Goal: Transaction & Acquisition: Purchase product/service

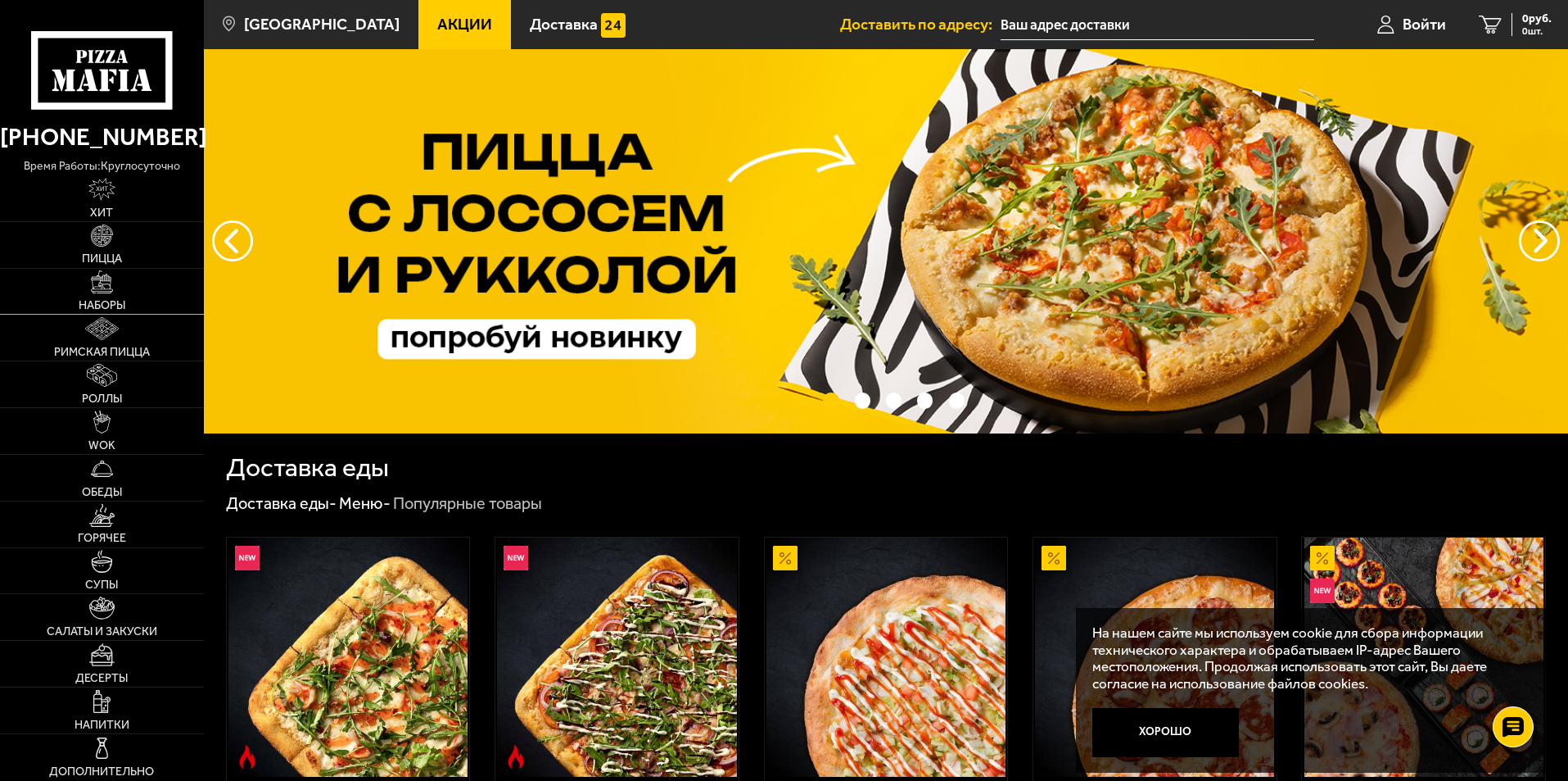
click at [106, 298] on link "Наборы" at bounding box center [102, 292] width 204 height 46
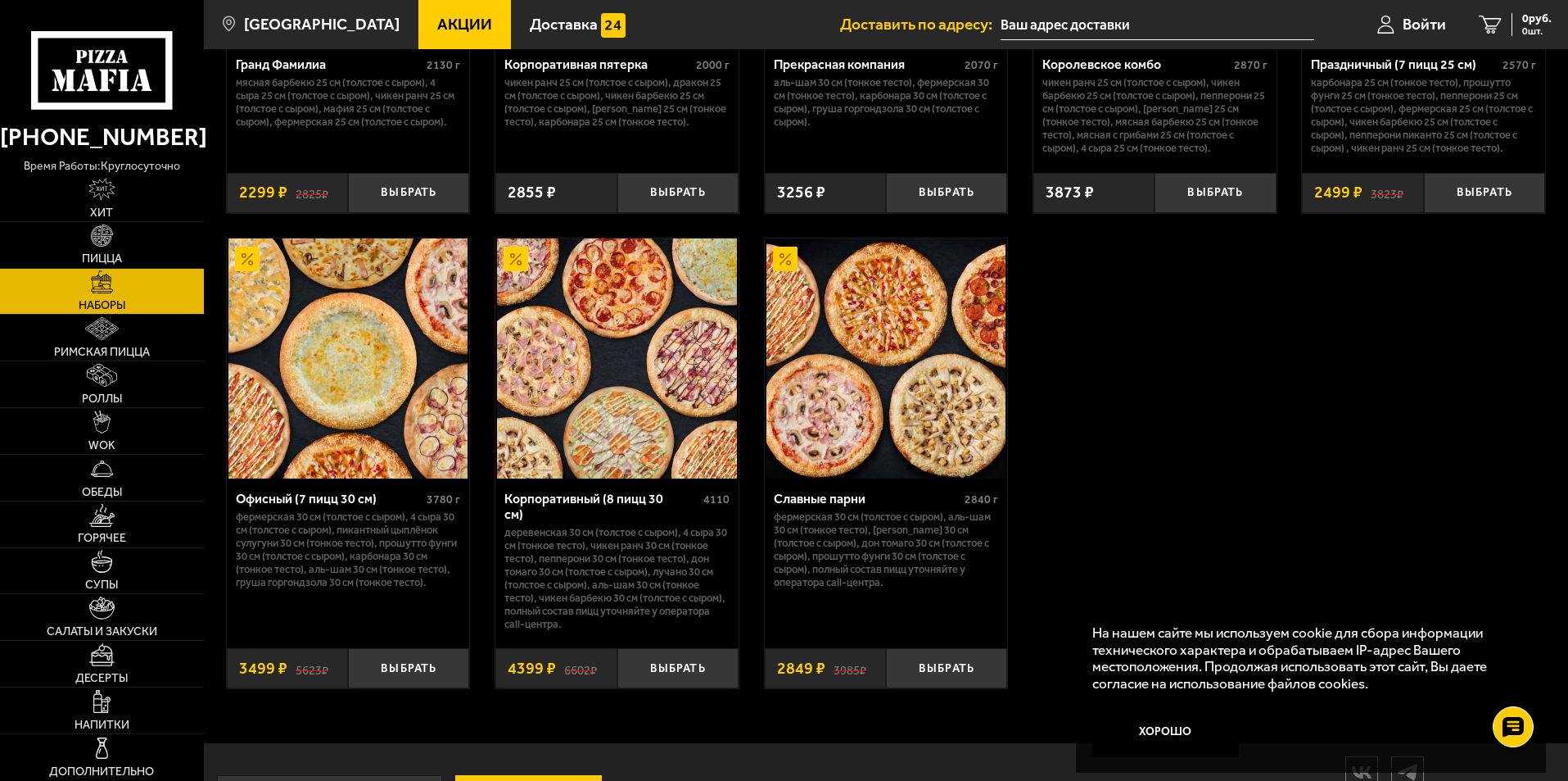
scroll to position [2500, 0]
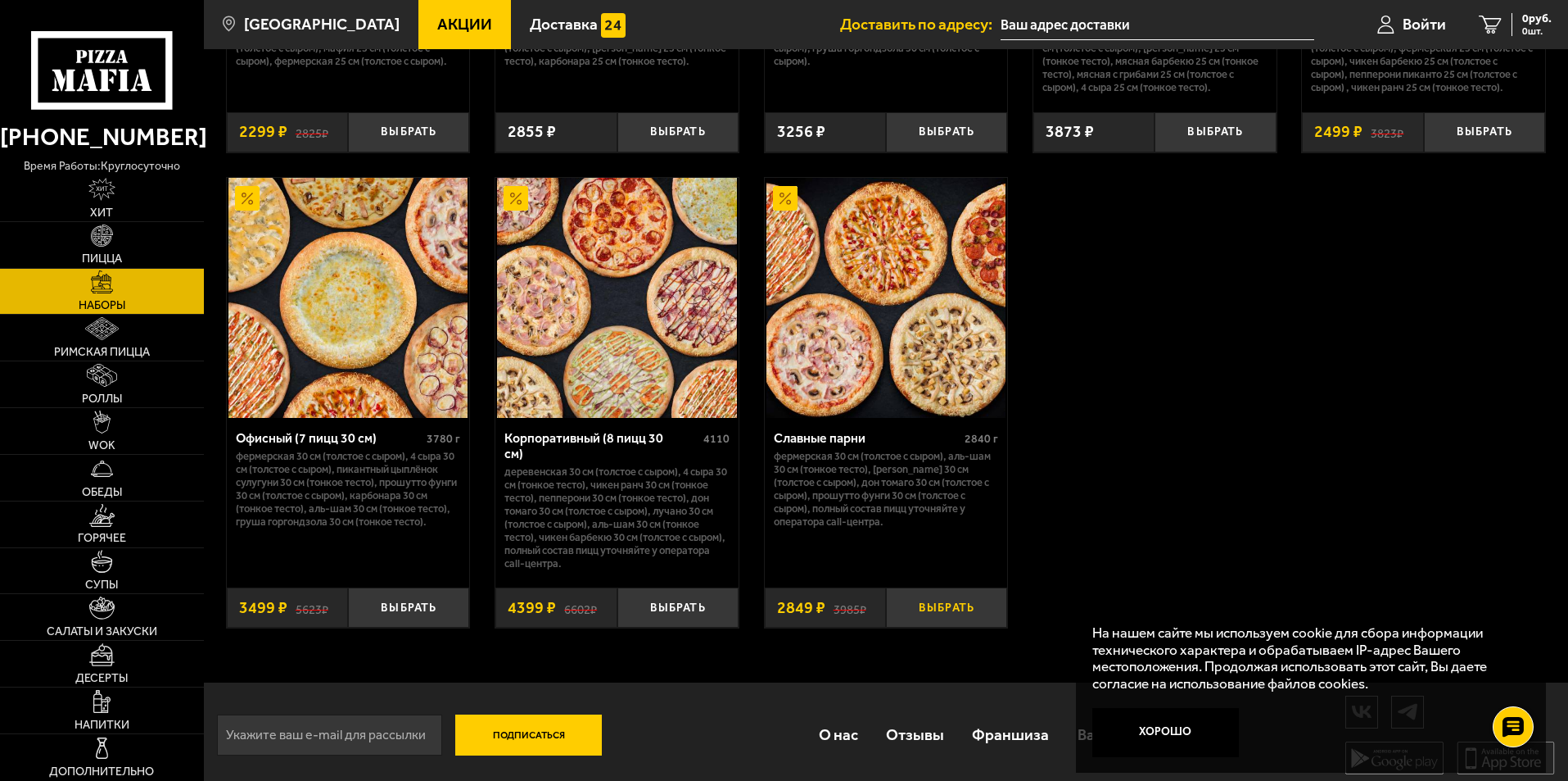
click at [957, 601] on button "Выбрать" at bounding box center [946, 608] width 121 height 40
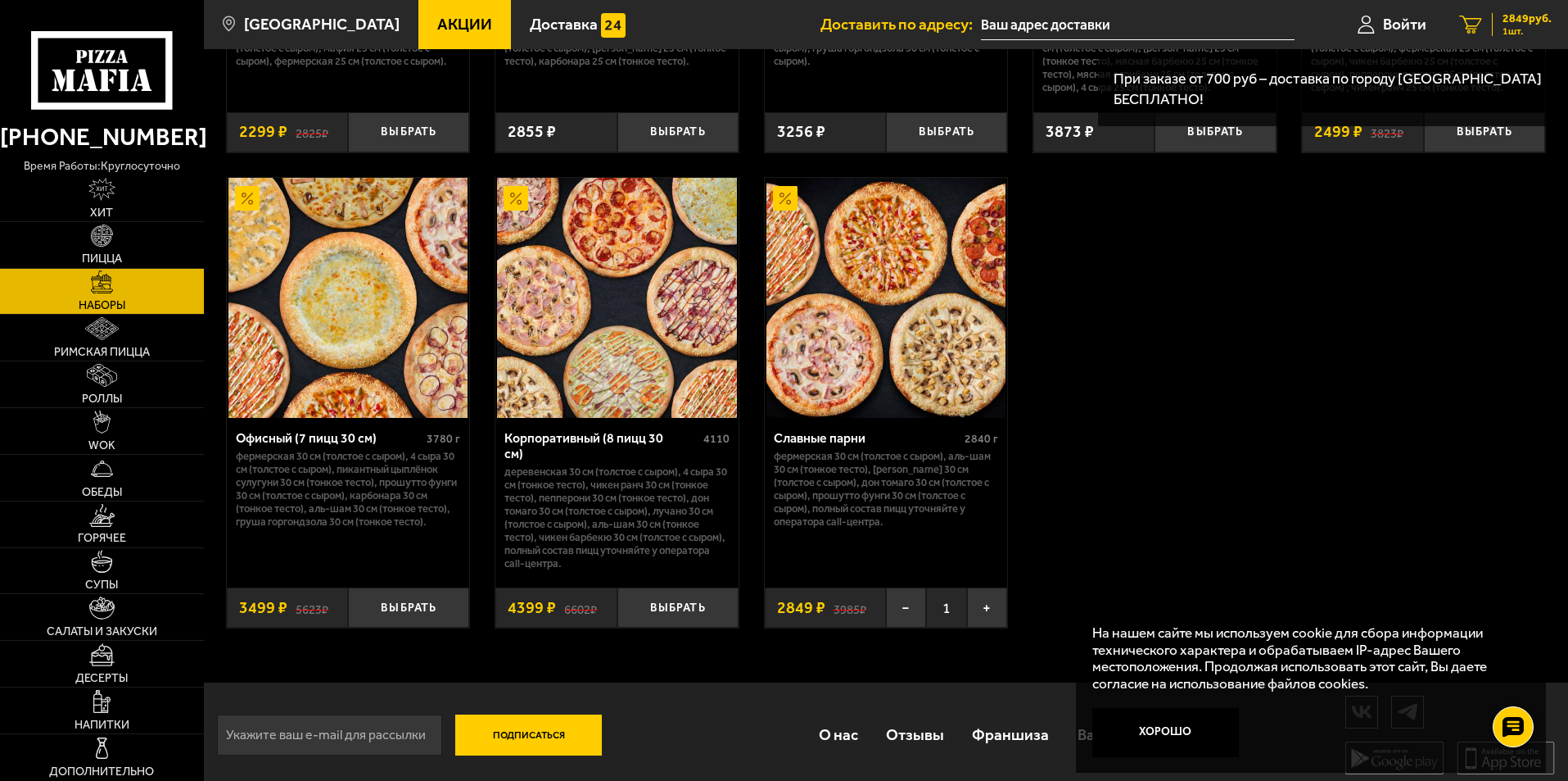
click at [1461, 23] on icon "1" at bounding box center [1471, 25] width 23 height 19
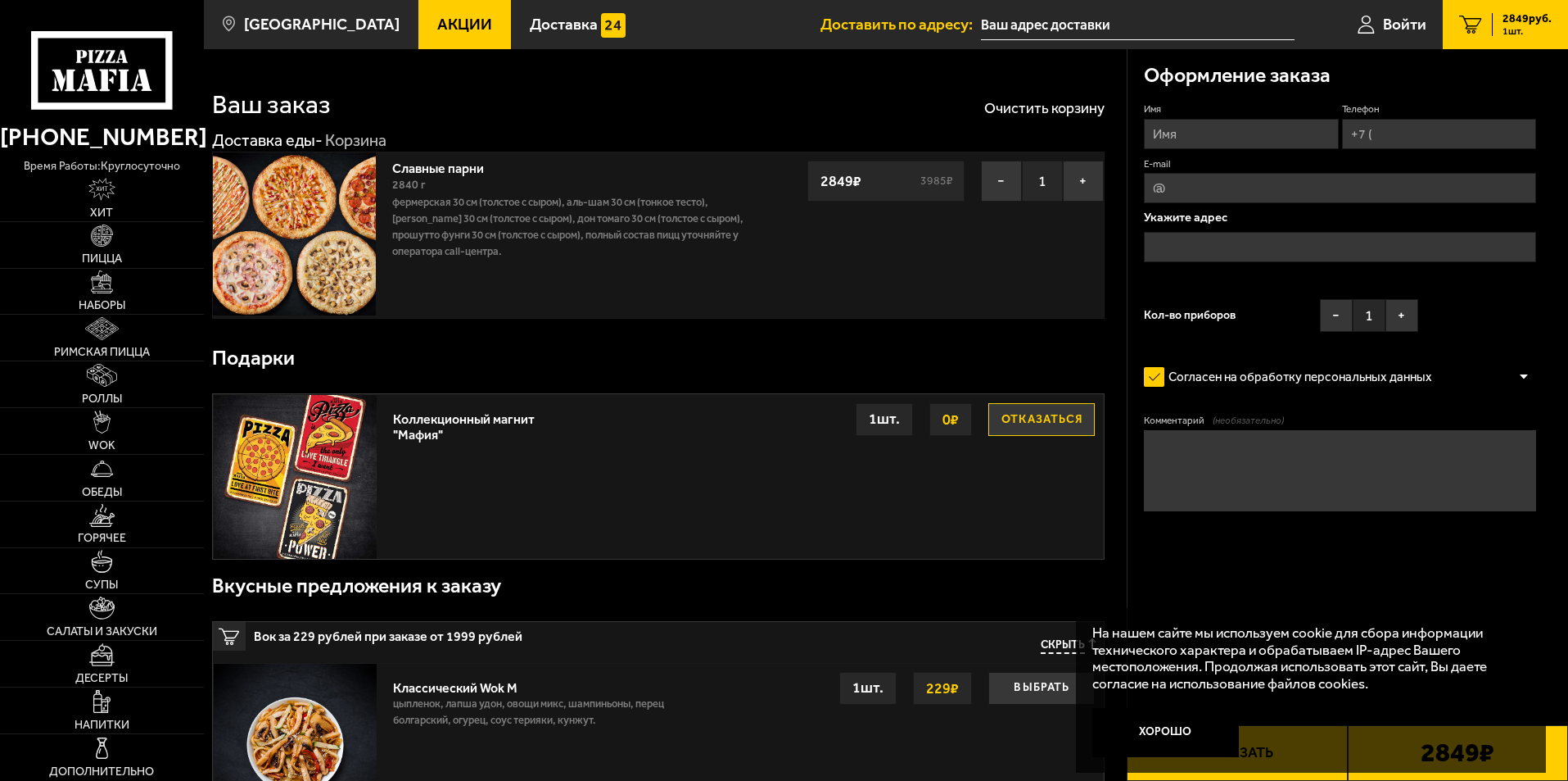
click at [1245, 130] on input "Имя" at bounding box center [1241, 133] width 194 height 30
type input "[PERSON_NAME]"
click at [1415, 119] on input "Телефон" at bounding box center [1439, 133] width 194 height 30
type input "[PHONE_NUMBER]"
click at [1492, 104] on span "Применить скидку" at bounding box center [1480, 109] width 83 height 14
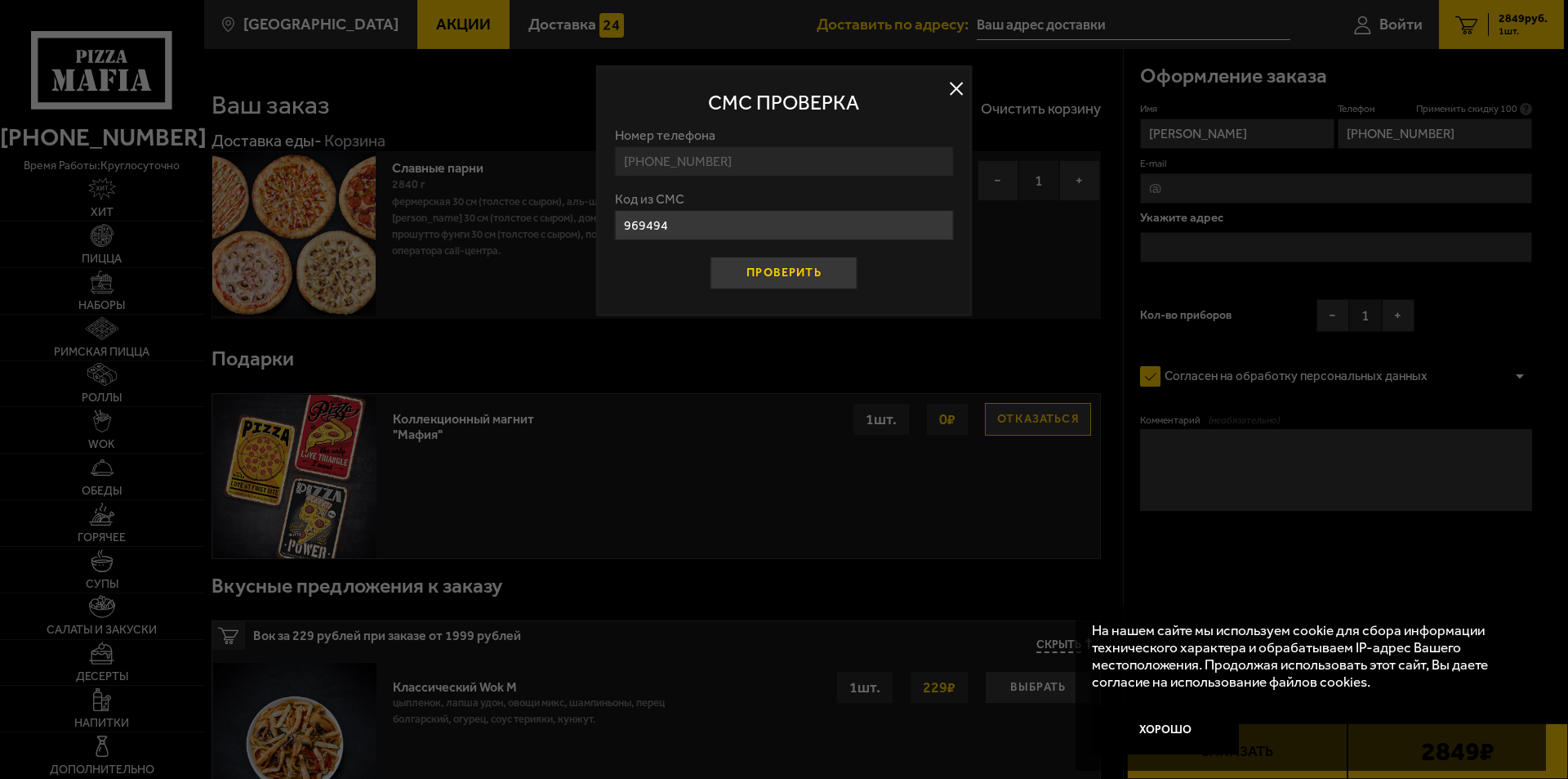
type input "969494"
click at [757, 274] on button "Проверить" at bounding box center [784, 273] width 147 height 33
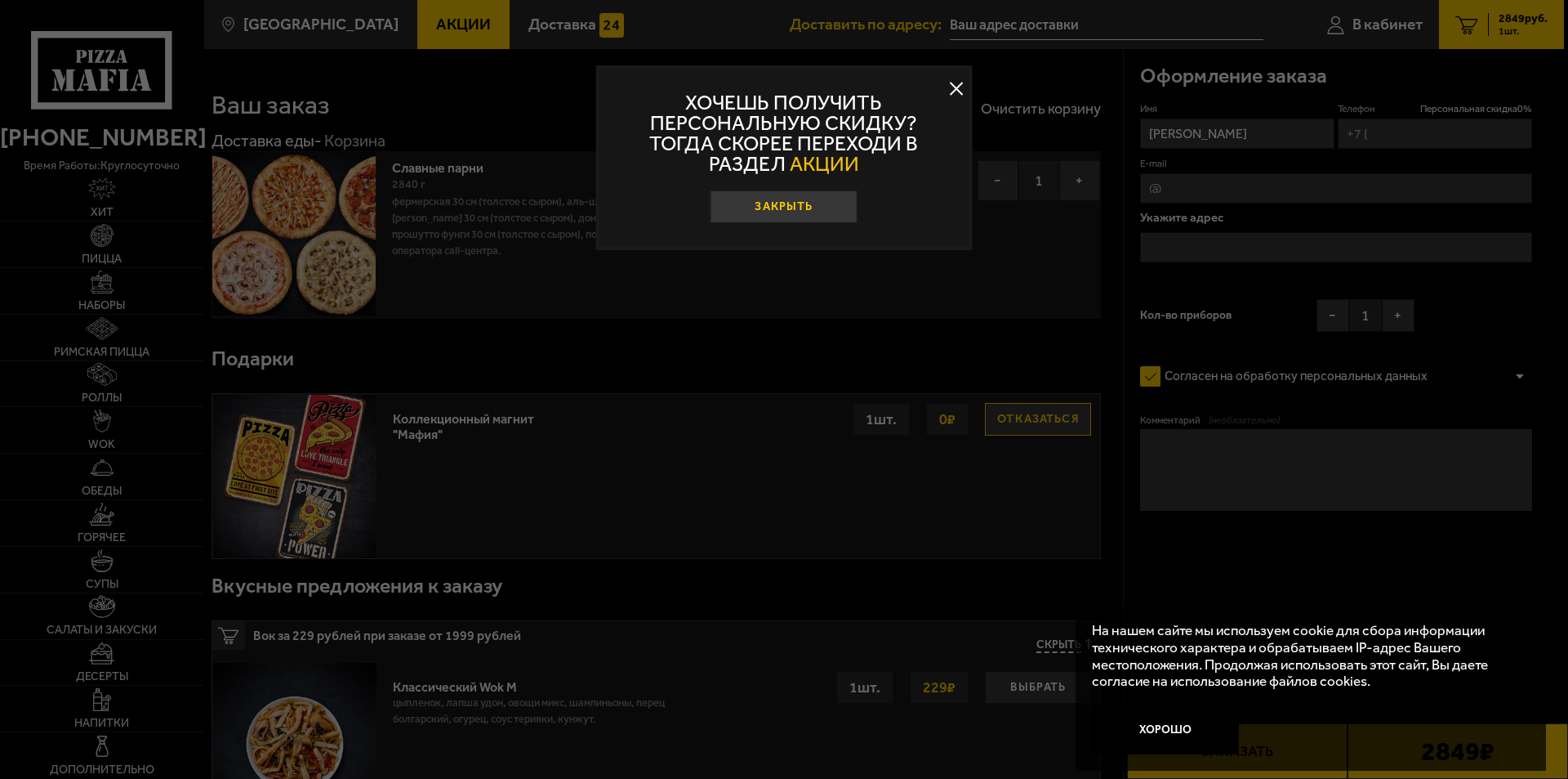
click at [776, 208] on button "Закрыть" at bounding box center [784, 207] width 147 height 33
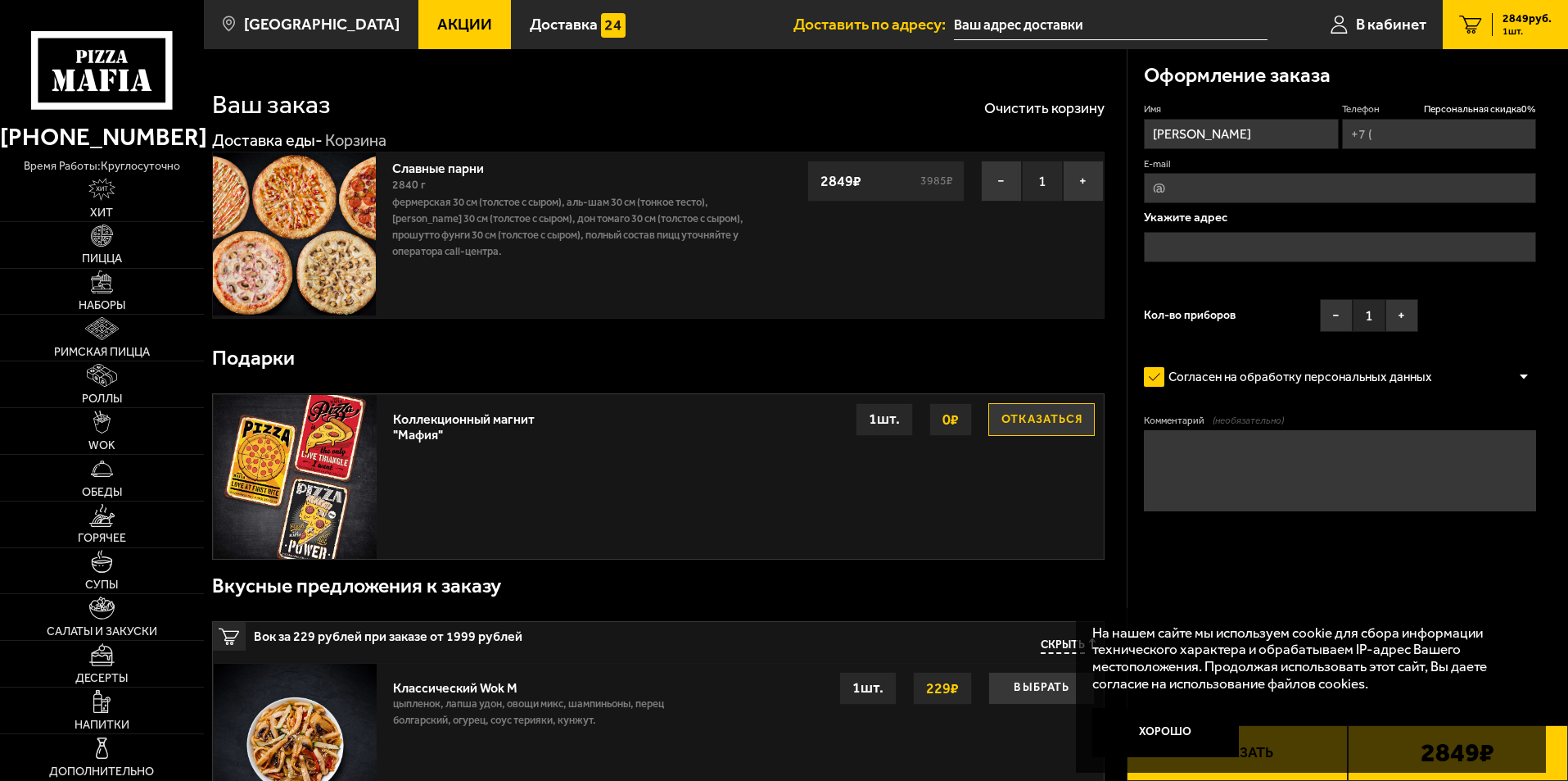
click at [1255, 179] on input "E-mail" at bounding box center [1340, 187] width 392 height 30
type input "[EMAIL_ADDRESS][DOMAIN_NAME]"
click at [1203, 190] on input "[EMAIL_ADDRESS][DOMAIN_NAME]" at bounding box center [1340, 187] width 392 height 30
click at [1234, 244] on input "text" at bounding box center [1340, 247] width 392 height 30
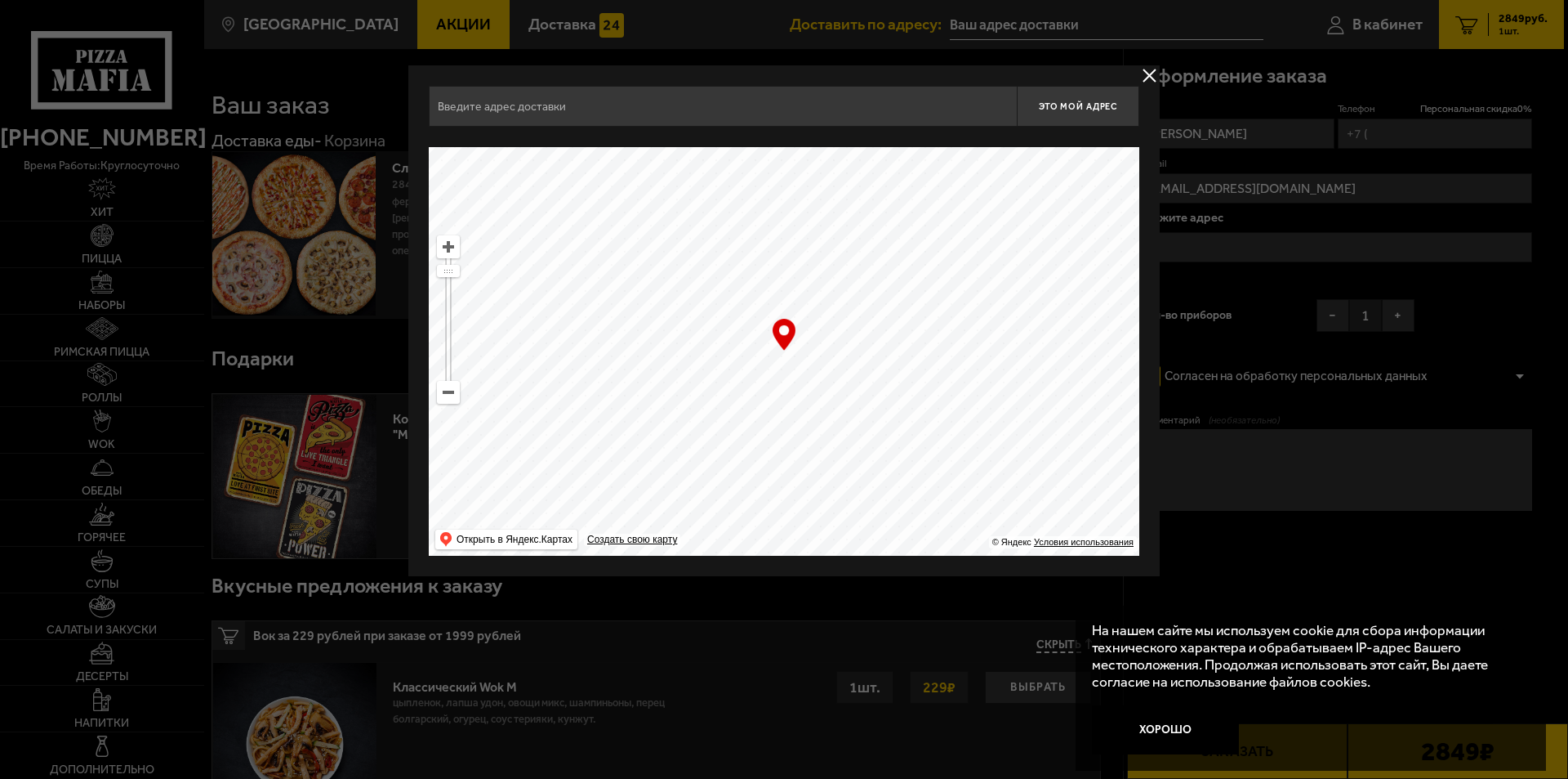
click at [538, 116] on input "text" at bounding box center [722, 107] width 588 height 41
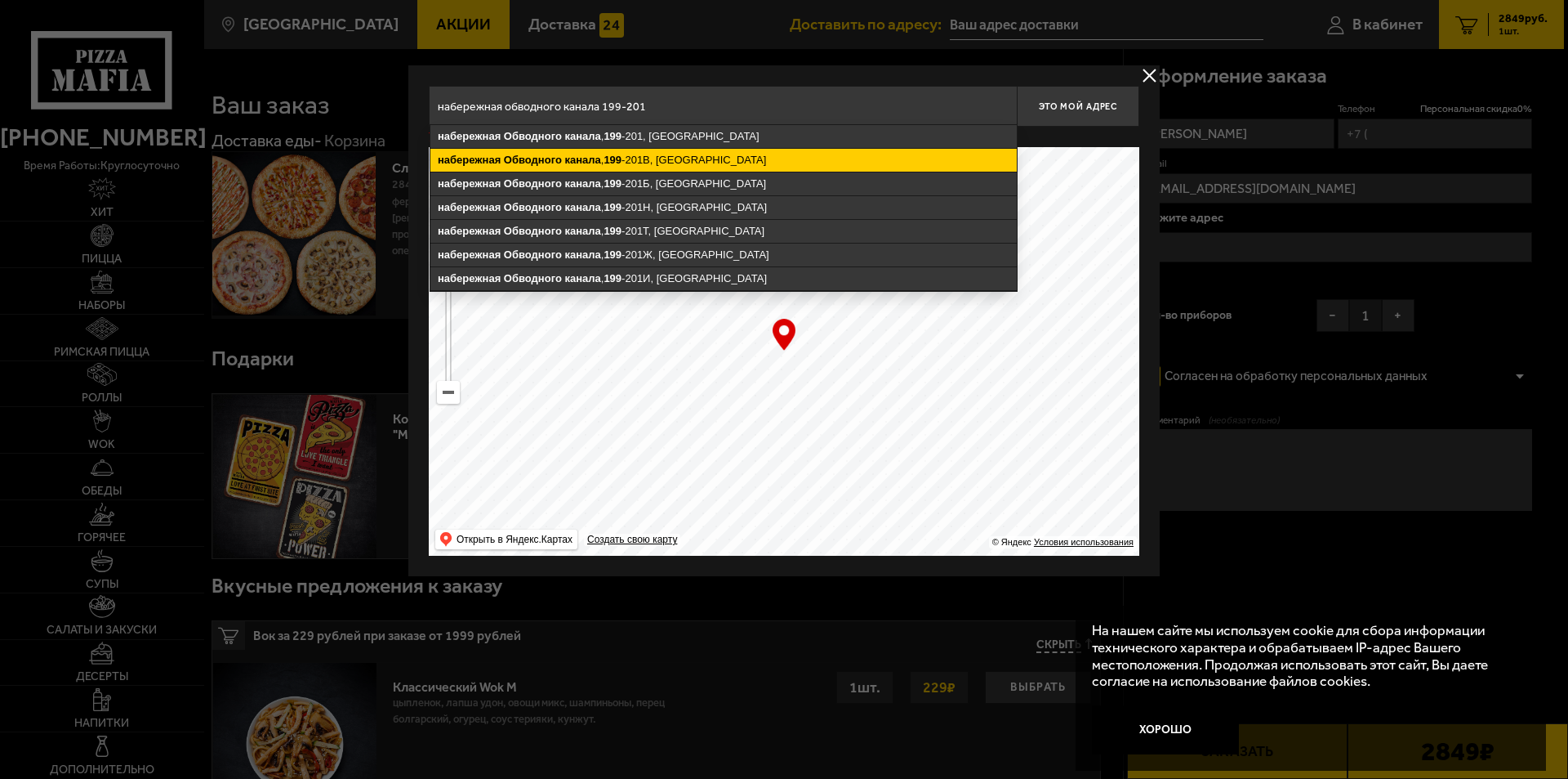
click at [609, 152] on ymaps "[STREET_ADDRESS]" at bounding box center [724, 160] width 587 height 23
type input "[STREET_ADDRESS]"
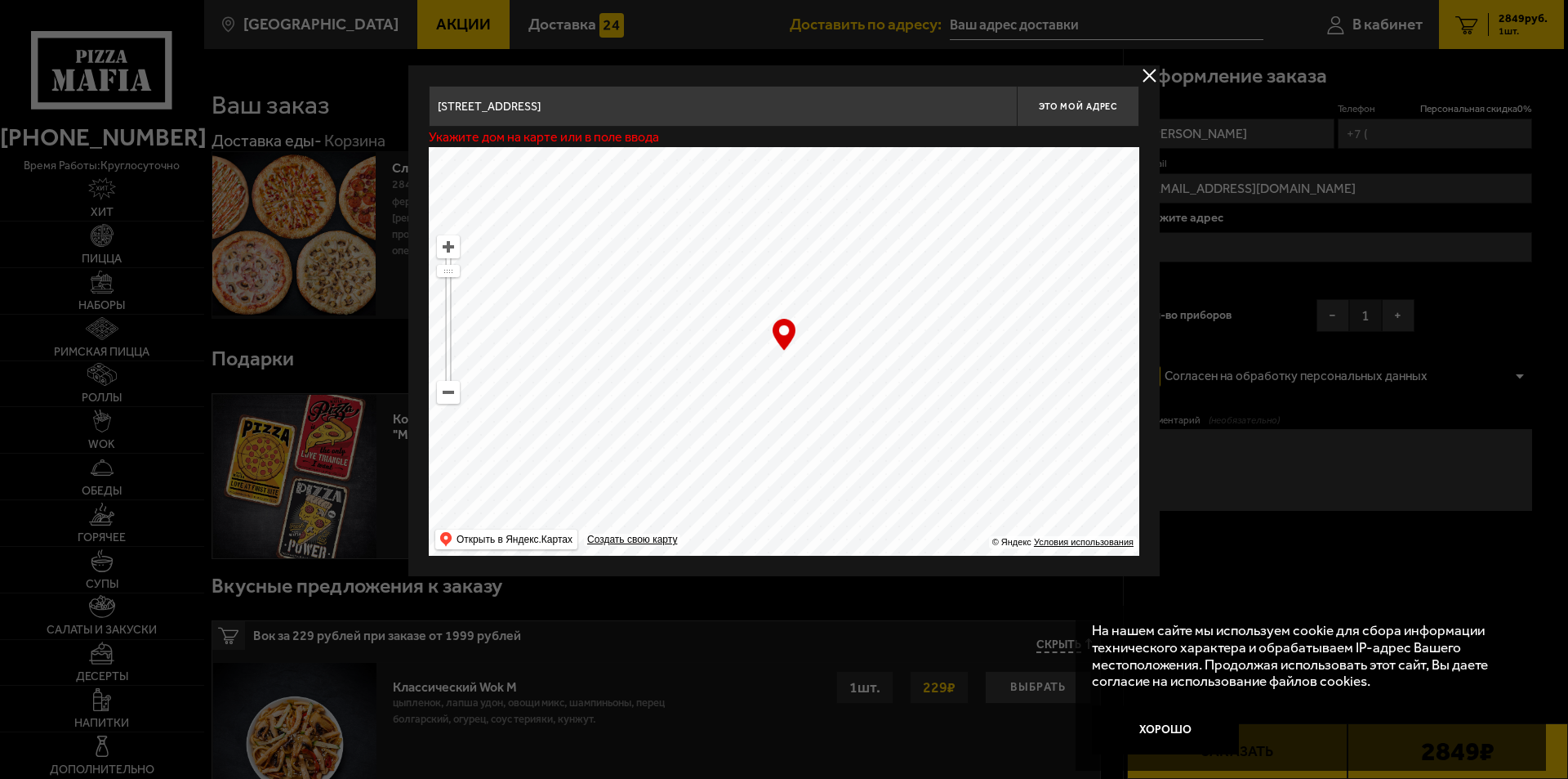
type input "[STREET_ADDRESS]"
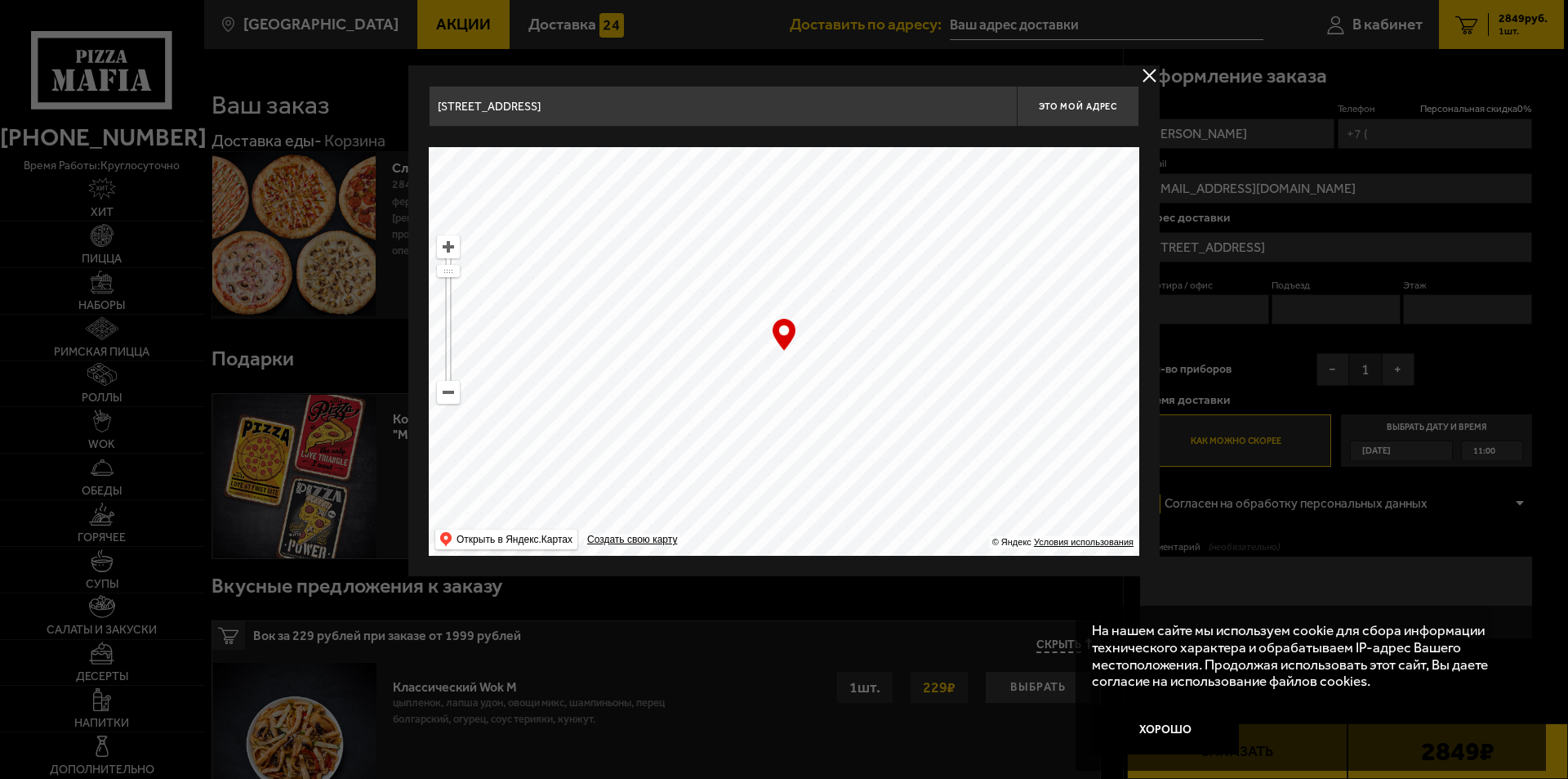
click at [920, 110] on input "[STREET_ADDRESS]" at bounding box center [722, 107] width 588 height 41
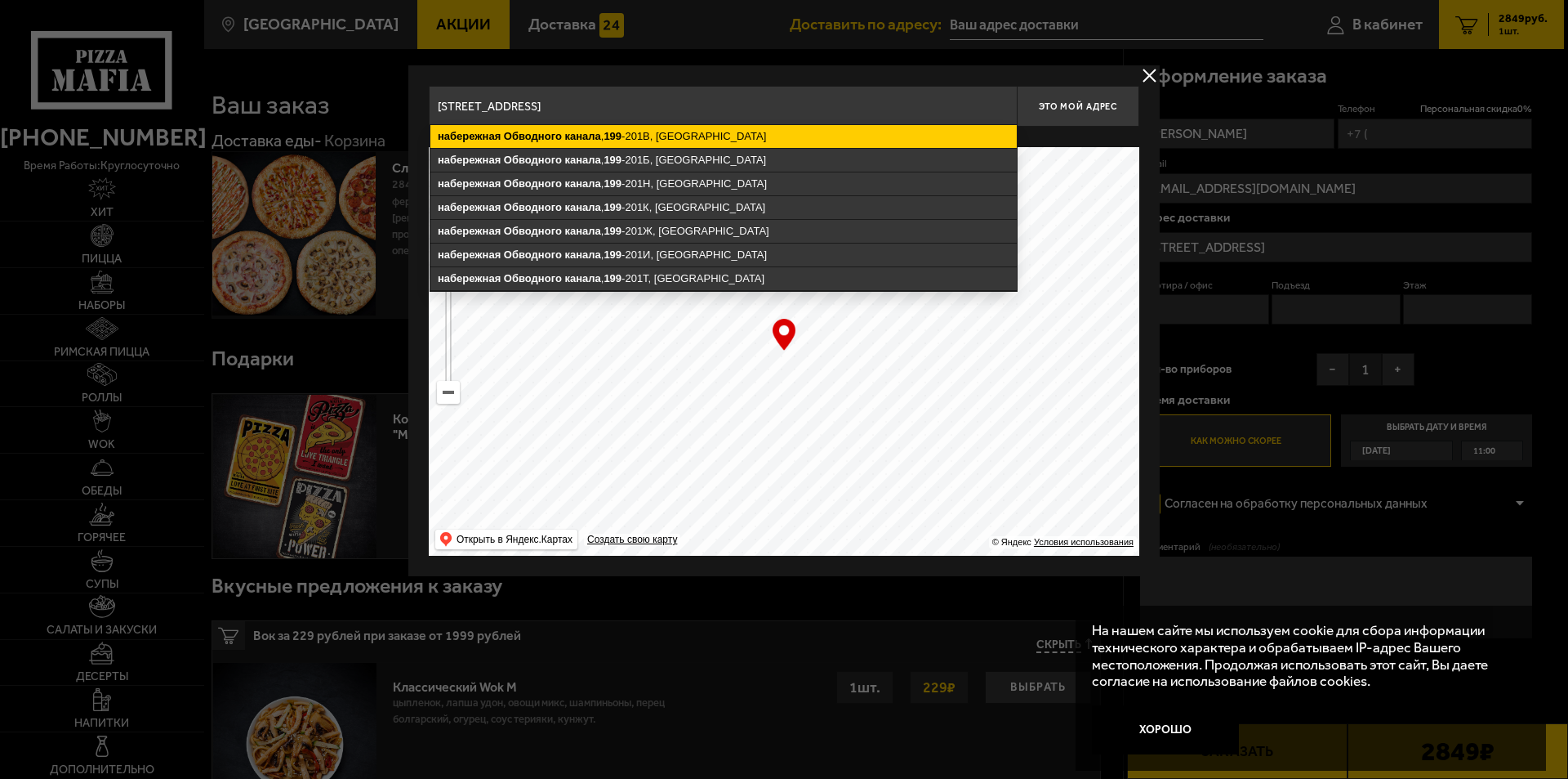
click at [761, 125] on ymaps "[STREET_ADDRESS]" at bounding box center [724, 136] width 587 height 23
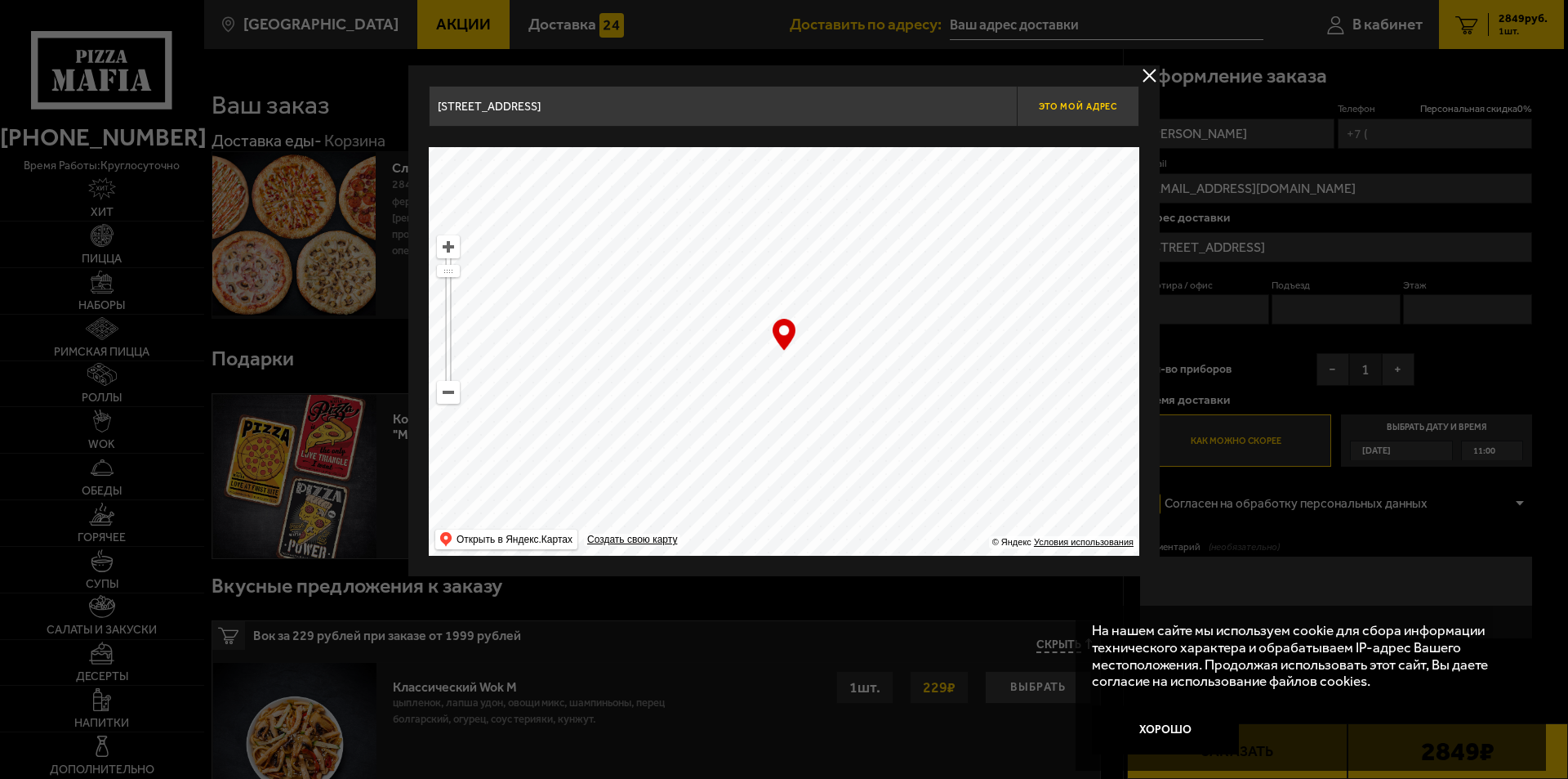
click at [1102, 106] on span "Это мой адрес" at bounding box center [1079, 107] width 79 height 11
type input "[STREET_ADDRESS]"
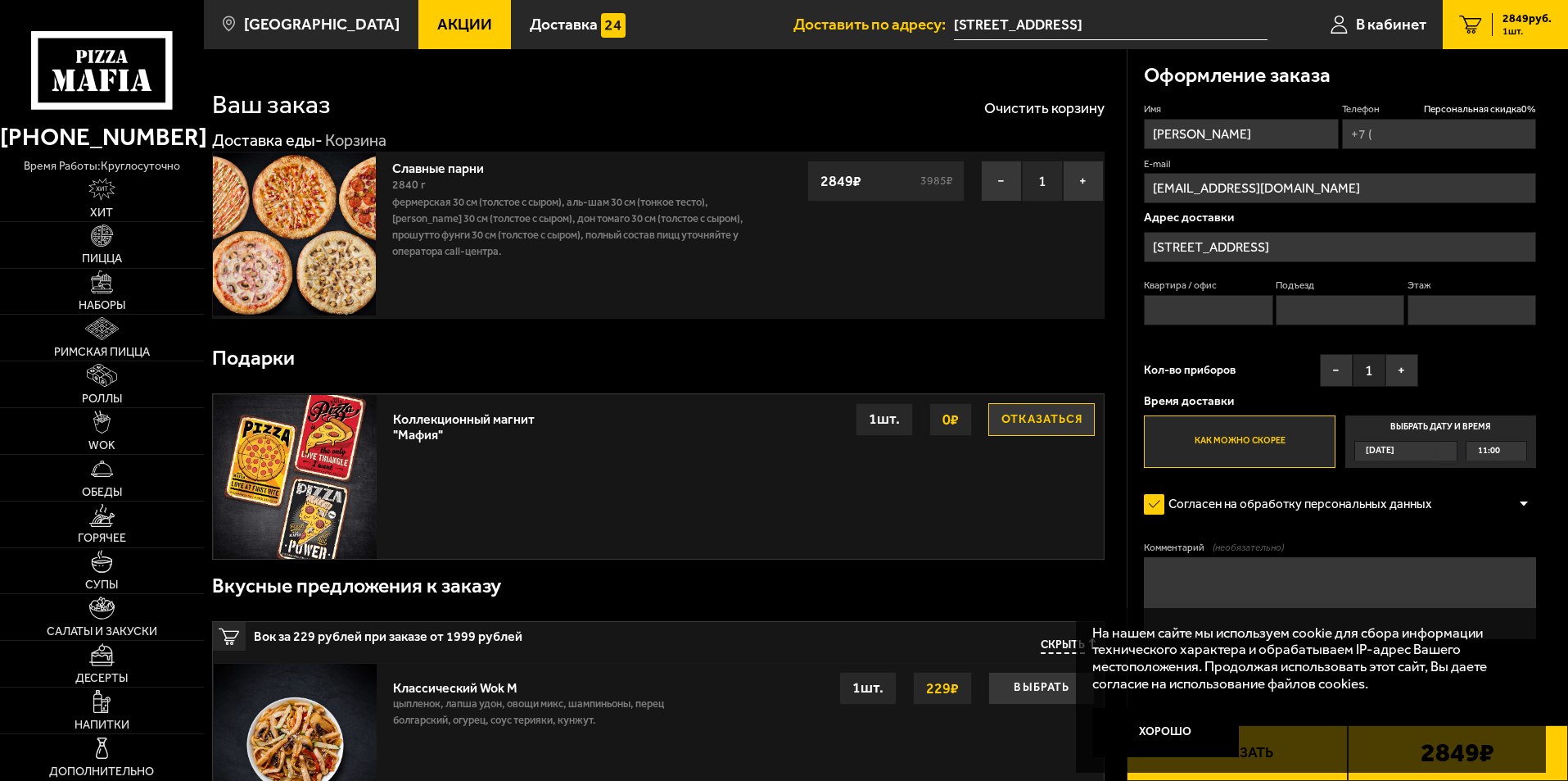
click at [1215, 307] on input "Квартира / офис" at bounding box center [1208, 310] width 128 height 30
click at [1168, 310] on input "11Н" at bounding box center [1208, 310] width 128 height 30
type input "11 Н"
click at [1330, 310] on input "Подъезд" at bounding box center [1340, 310] width 128 height 30
click at [1409, 363] on button "+" at bounding box center [1402, 370] width 33 height 33
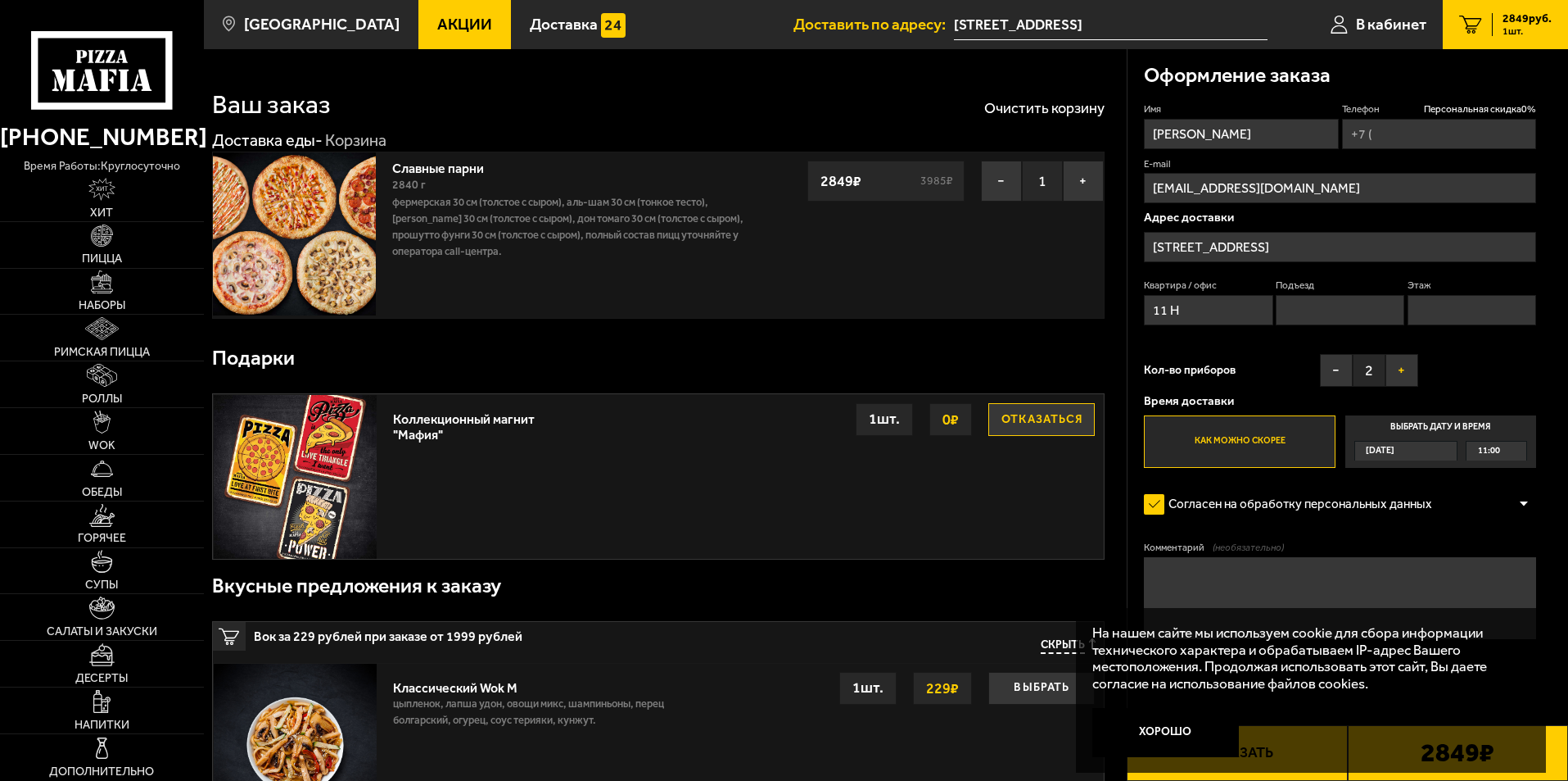
click at [1409, 363] on button "+" at bounding box center [1402, 370] width 33 height 33
click at [1484, 451] on span "11:00" at bounding box center [1489, 451] width 22 height 19
click at [0, 0] on input "Выбрать дату и время [DATE] 11:00" at bounding box center [0, 0] width 0 height 0
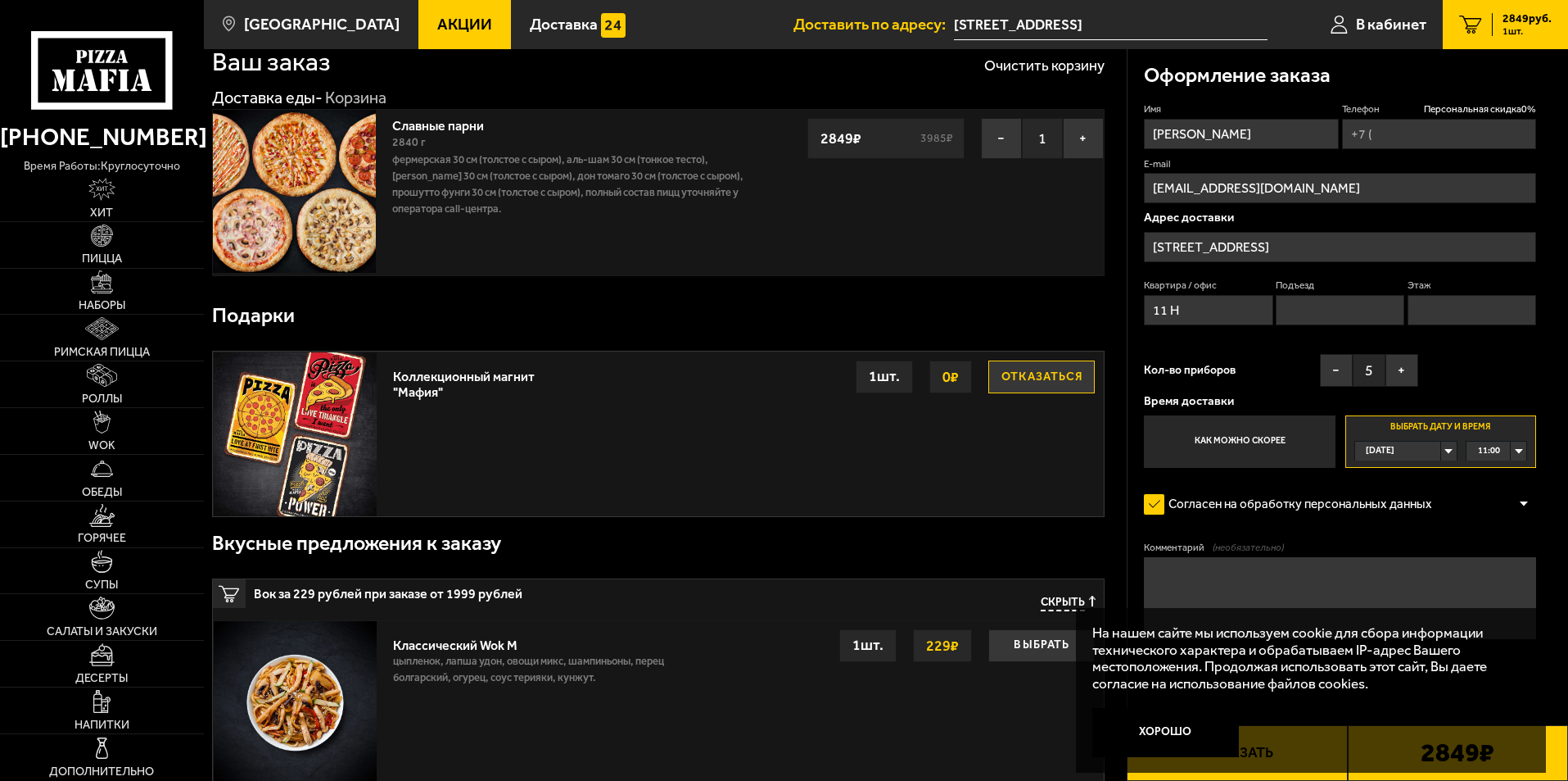
scroll to position [82, 0]
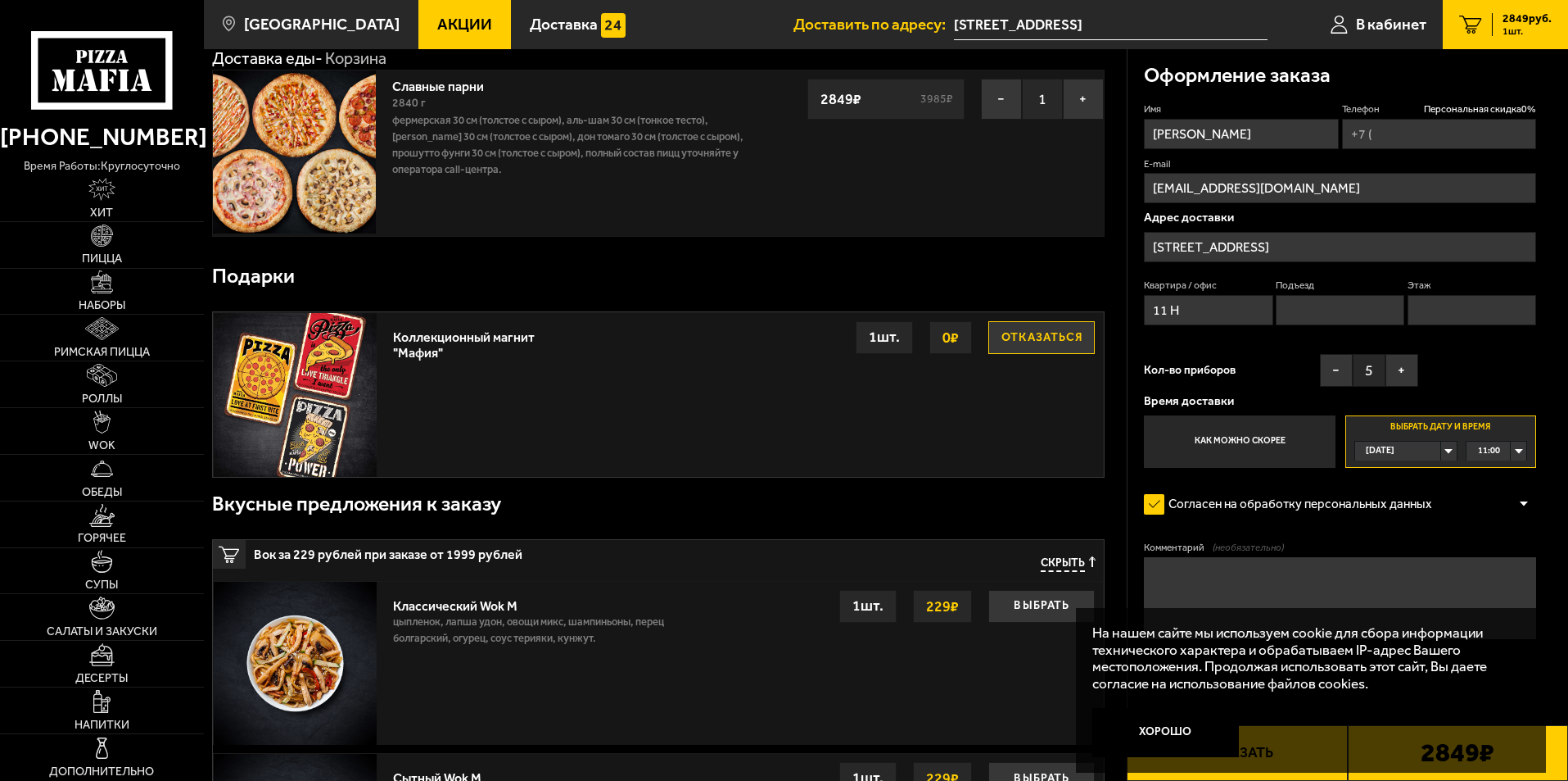
click at [1501, 446] on div "11:00" at bounding box center [1497, 451] width 60 height 19
click at [1501, 552] on span "12:00" at bounding box center [1490, 552] width 22 height 19
click at [1511, 452] on div "12:00" at bounding box center [1497, 451] width 60 height 19
click at [1505, 525] on li "11:45" at bounding box center [1497, 532] width 58 height 21
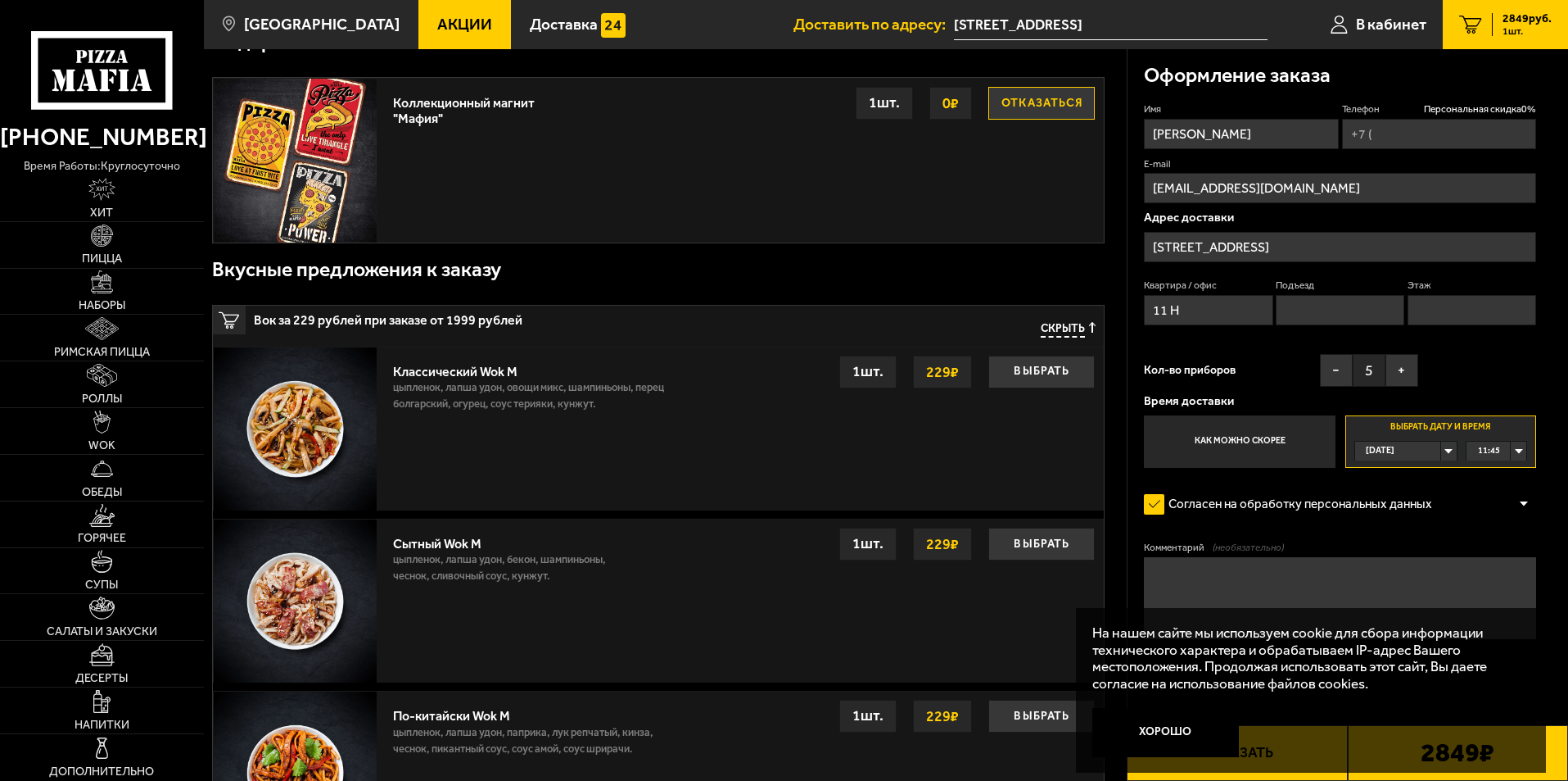
scroll to position [409, 0]
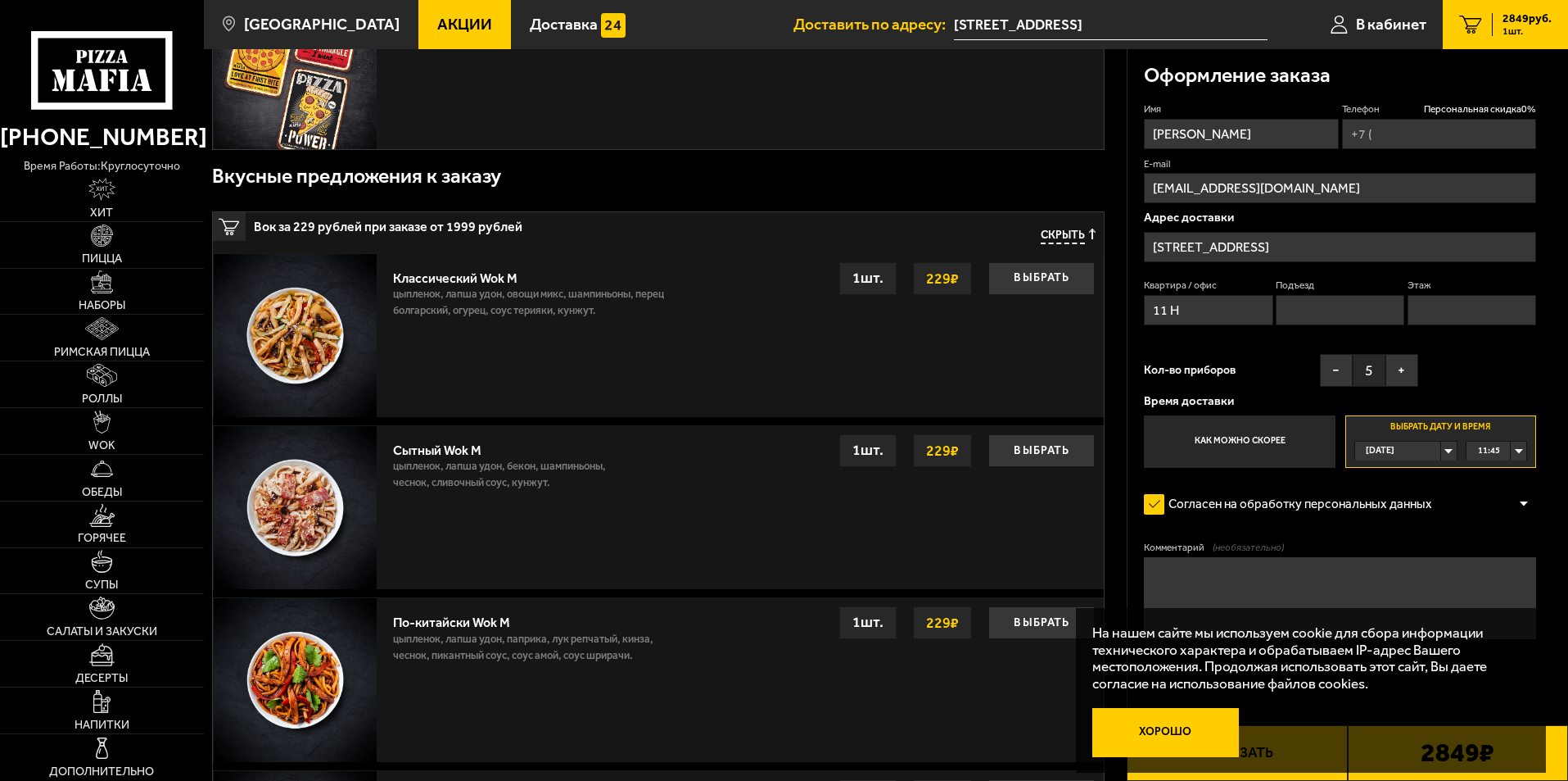
click at [1174, 734] on button "Хорошо" at bounding box center [1165, 732] width 147 height 49
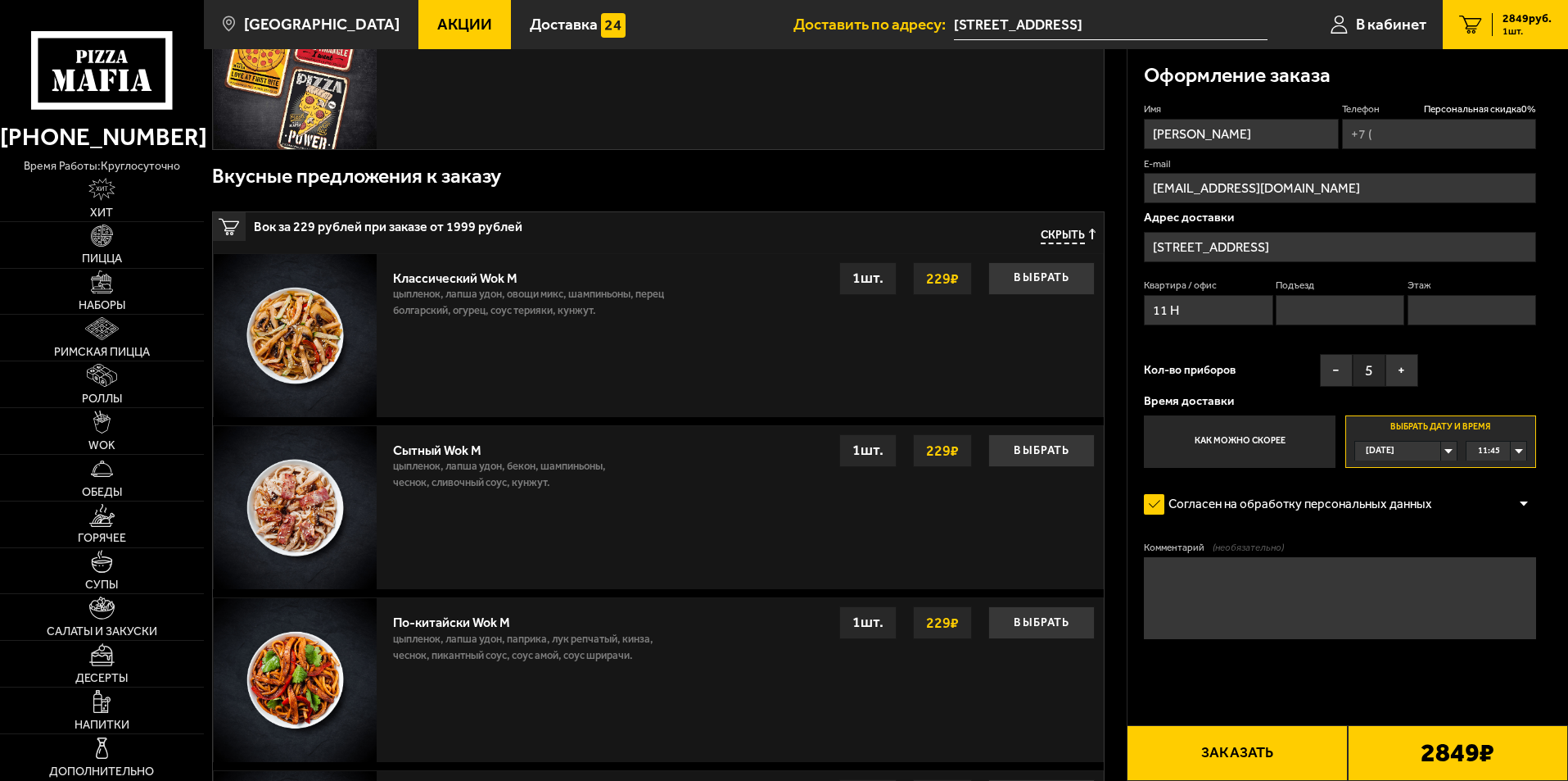
click at [1215, 609] on textarea "Комментарий (необязательно)" at bounding box center [1340, 598] width 392 height 82
type textarea "О"
paste textarea "bagginscoffee"
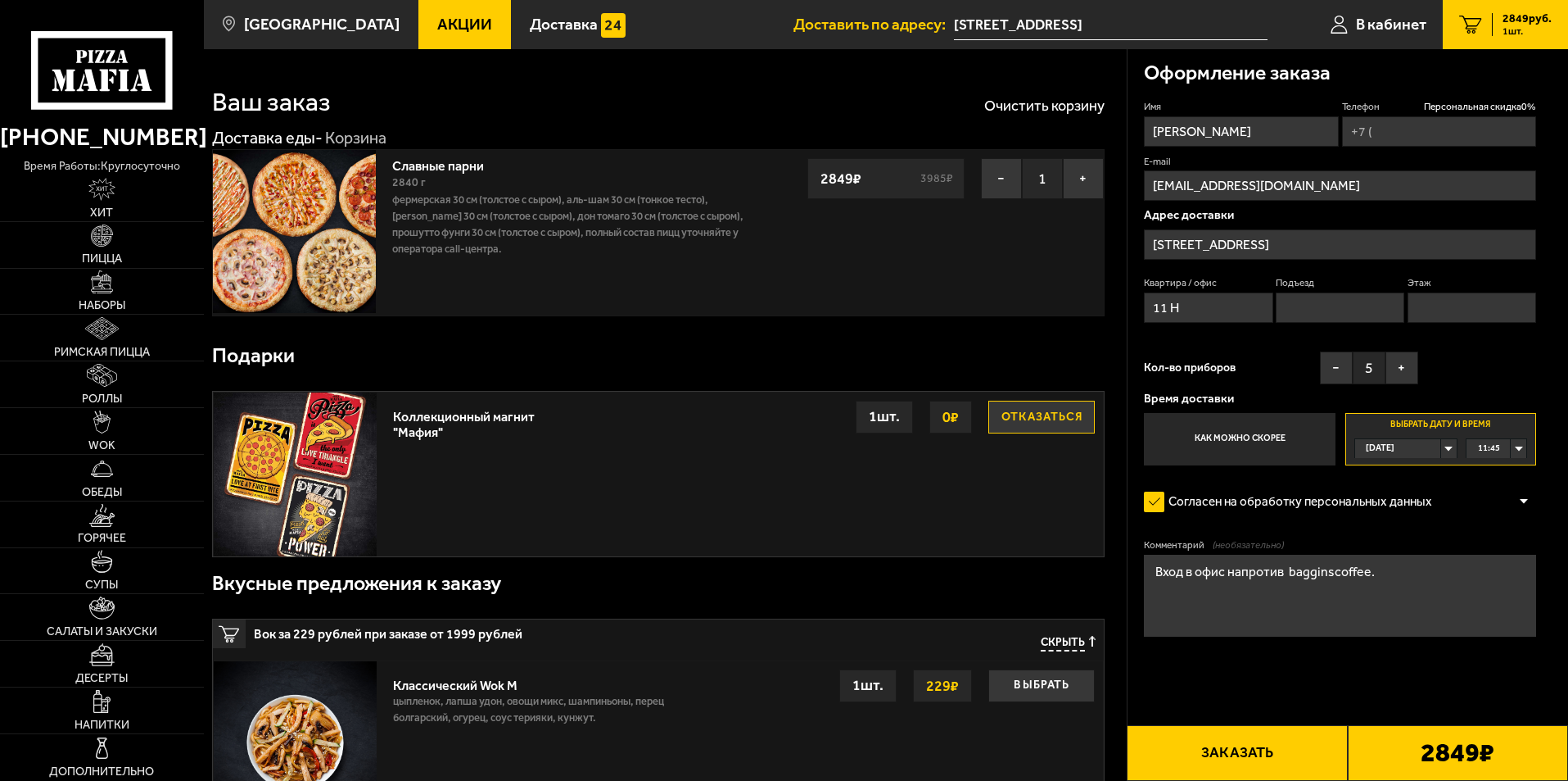
scroll to position [0, 0]
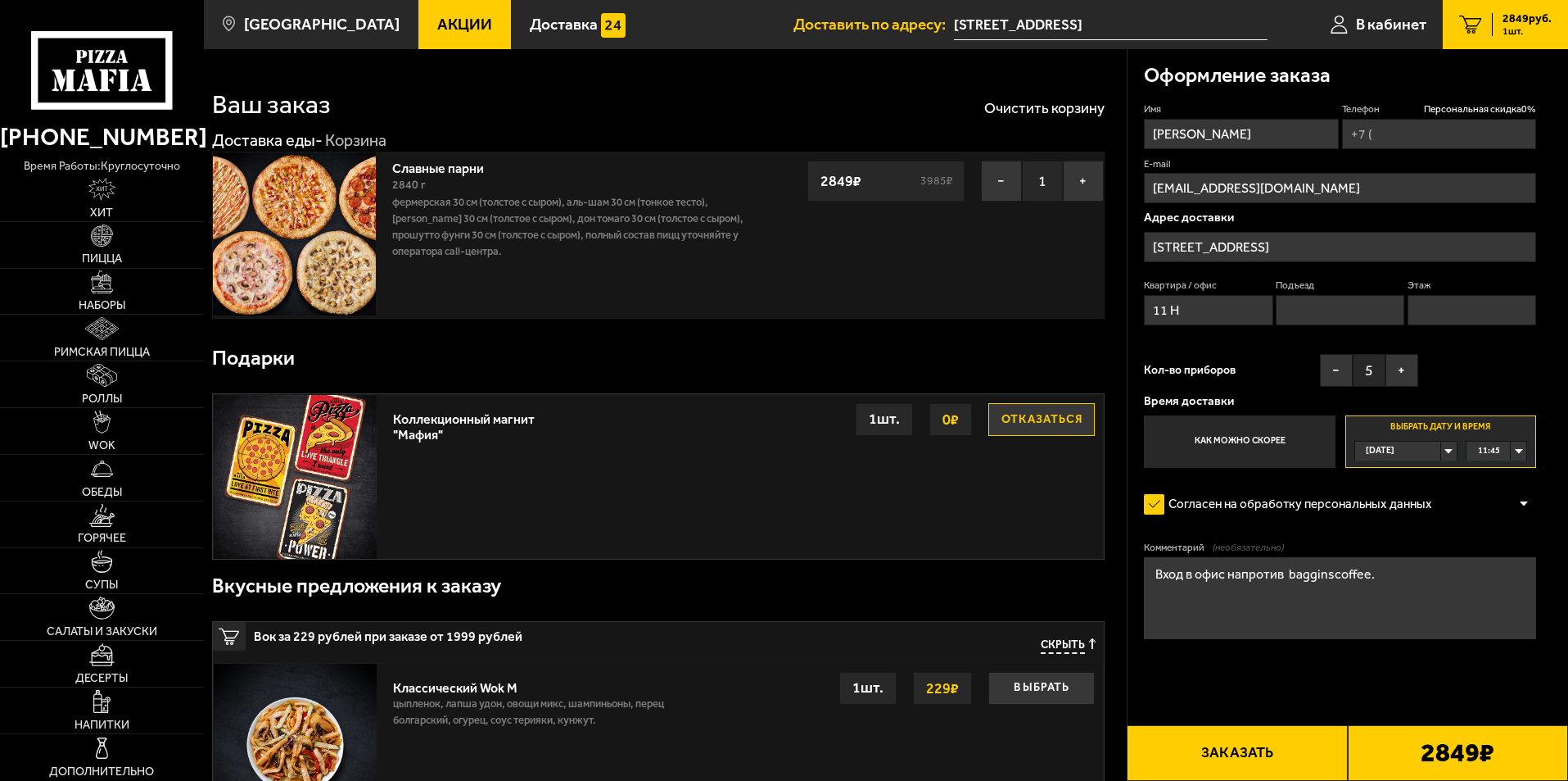
drag, startPoint x: 1444, startPoint y: 596, endPoint x: 1109, endPoint y: 599, distance: 335.0
type textarea "Вход в офис напротив bagginscoffee."
click at [104, 330] on img at bounding box center [102, 329] width 33 height 23
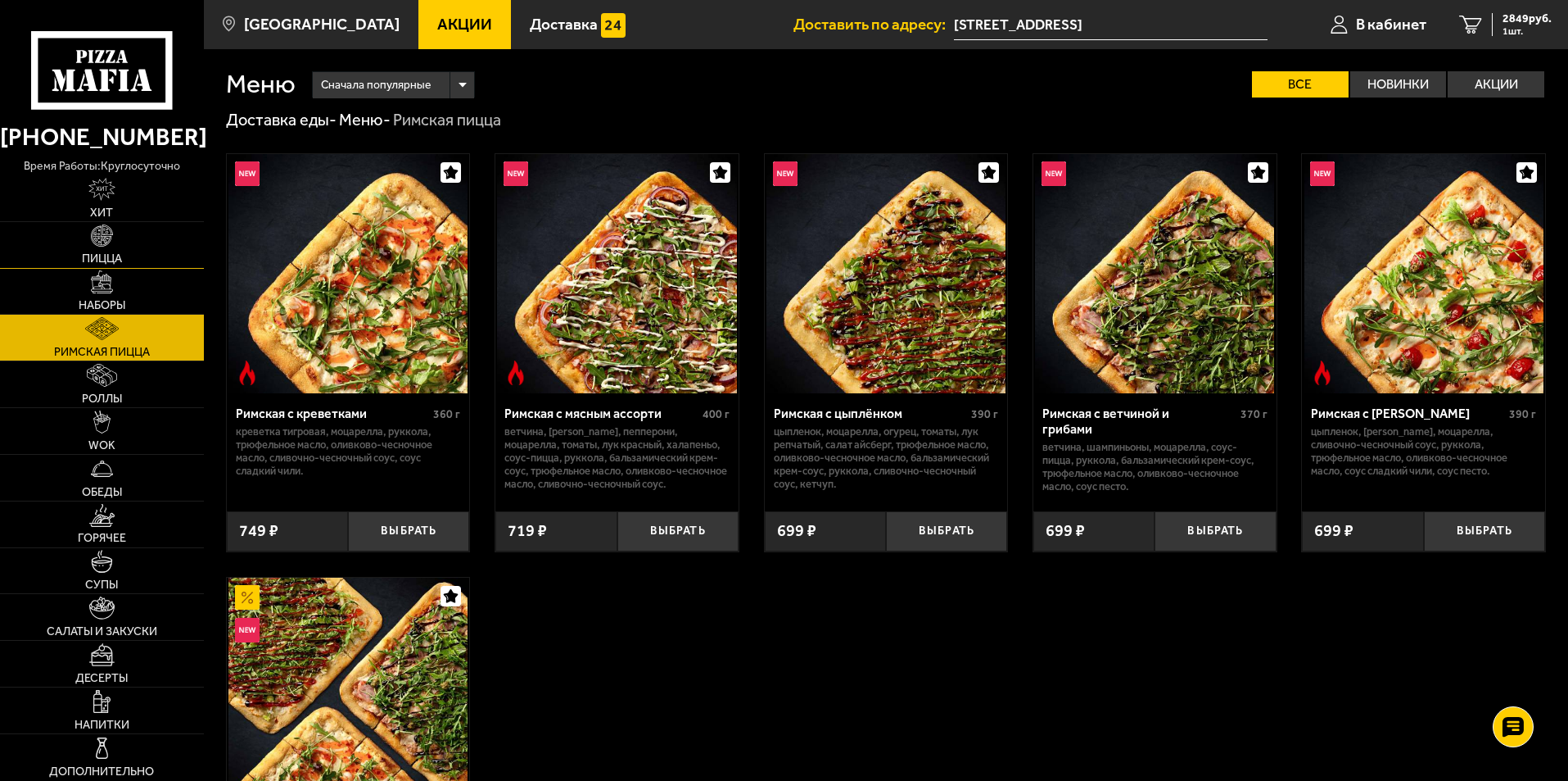
click at [87, 247] on link "Пицца" at bounding box center [102, 245] width 204 height 46
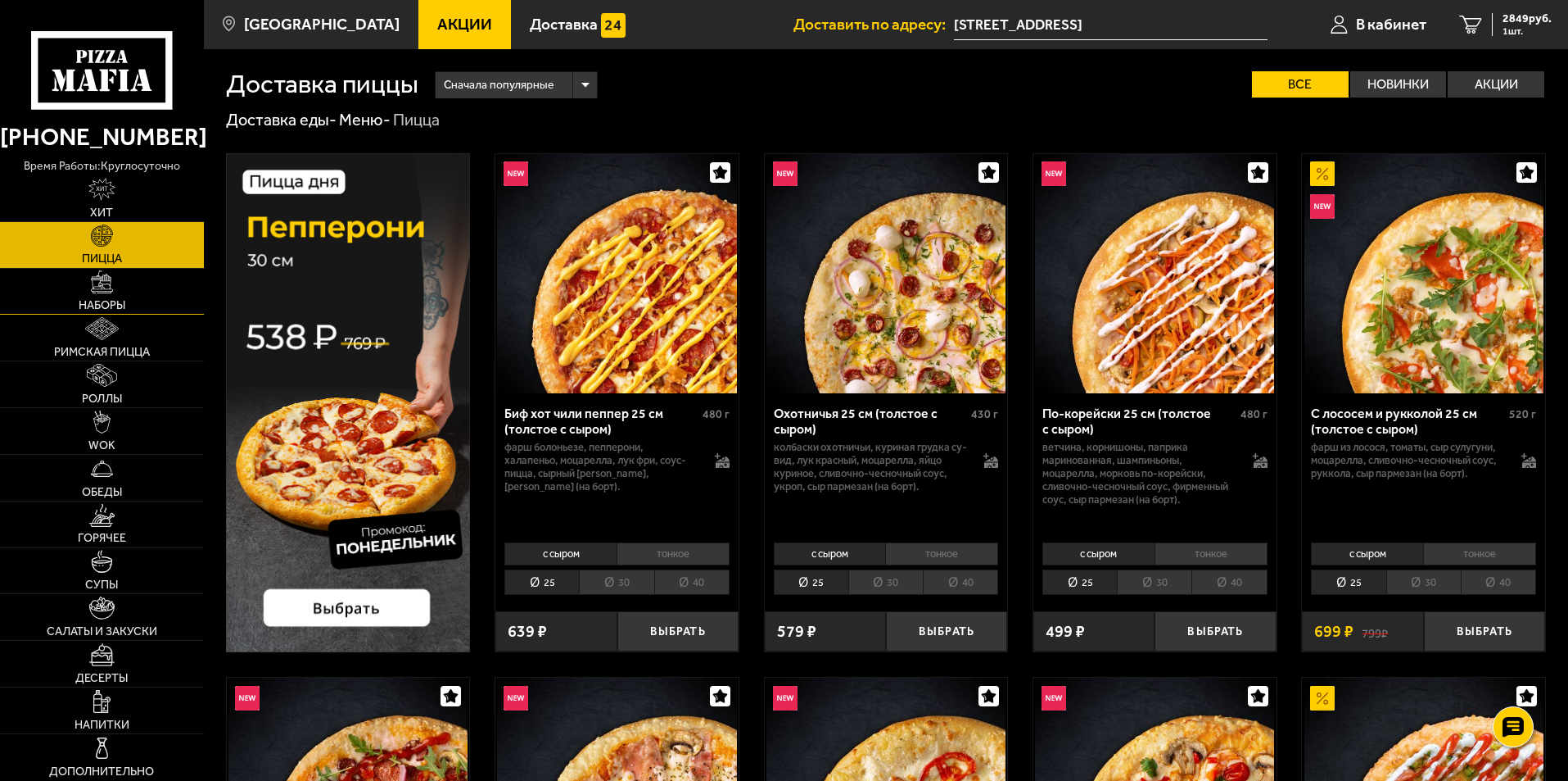
click at [93, 289] on img at bounding box center [103, 282] width 23 height 23
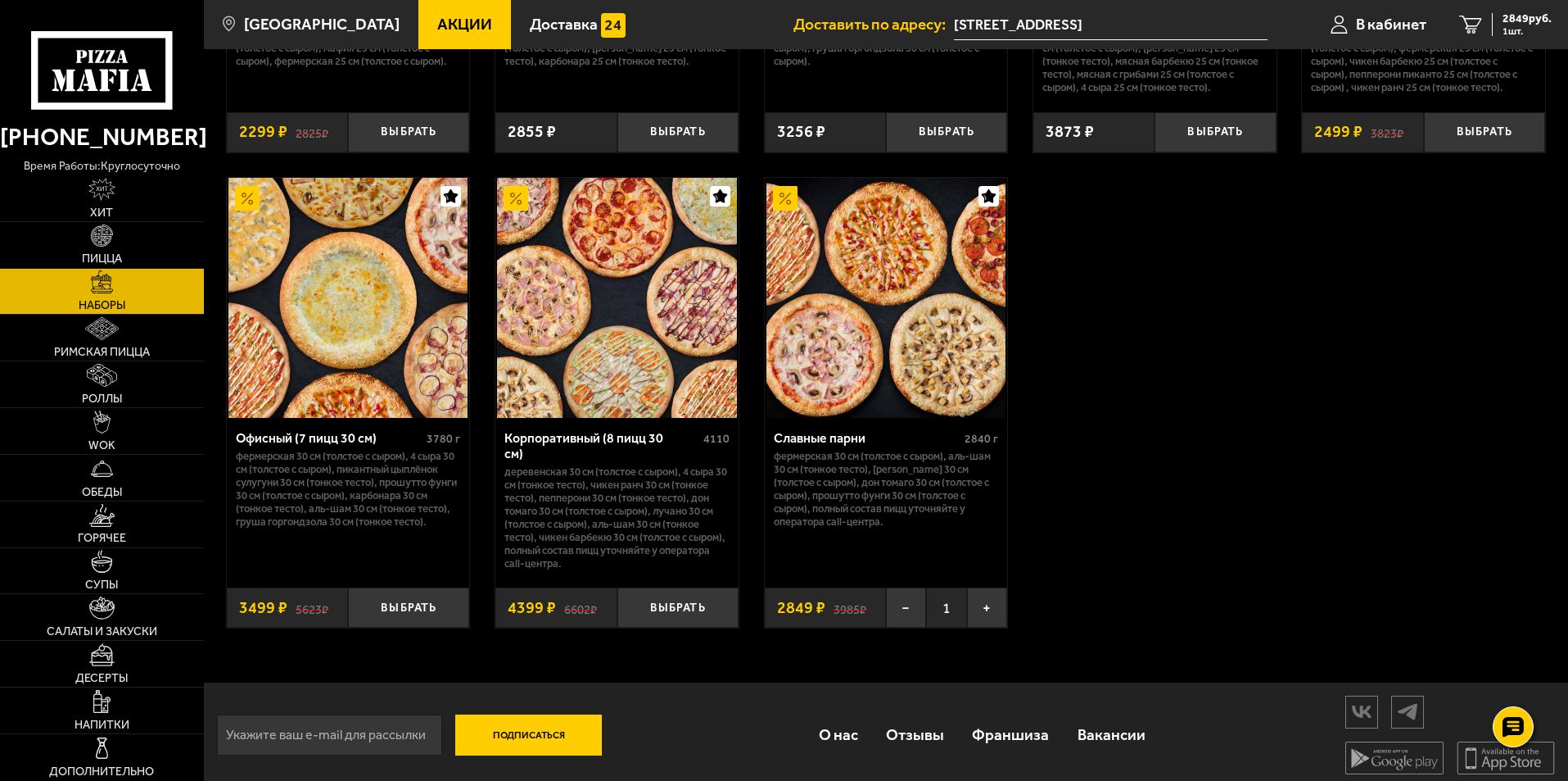
scroll to position [2419, 0]
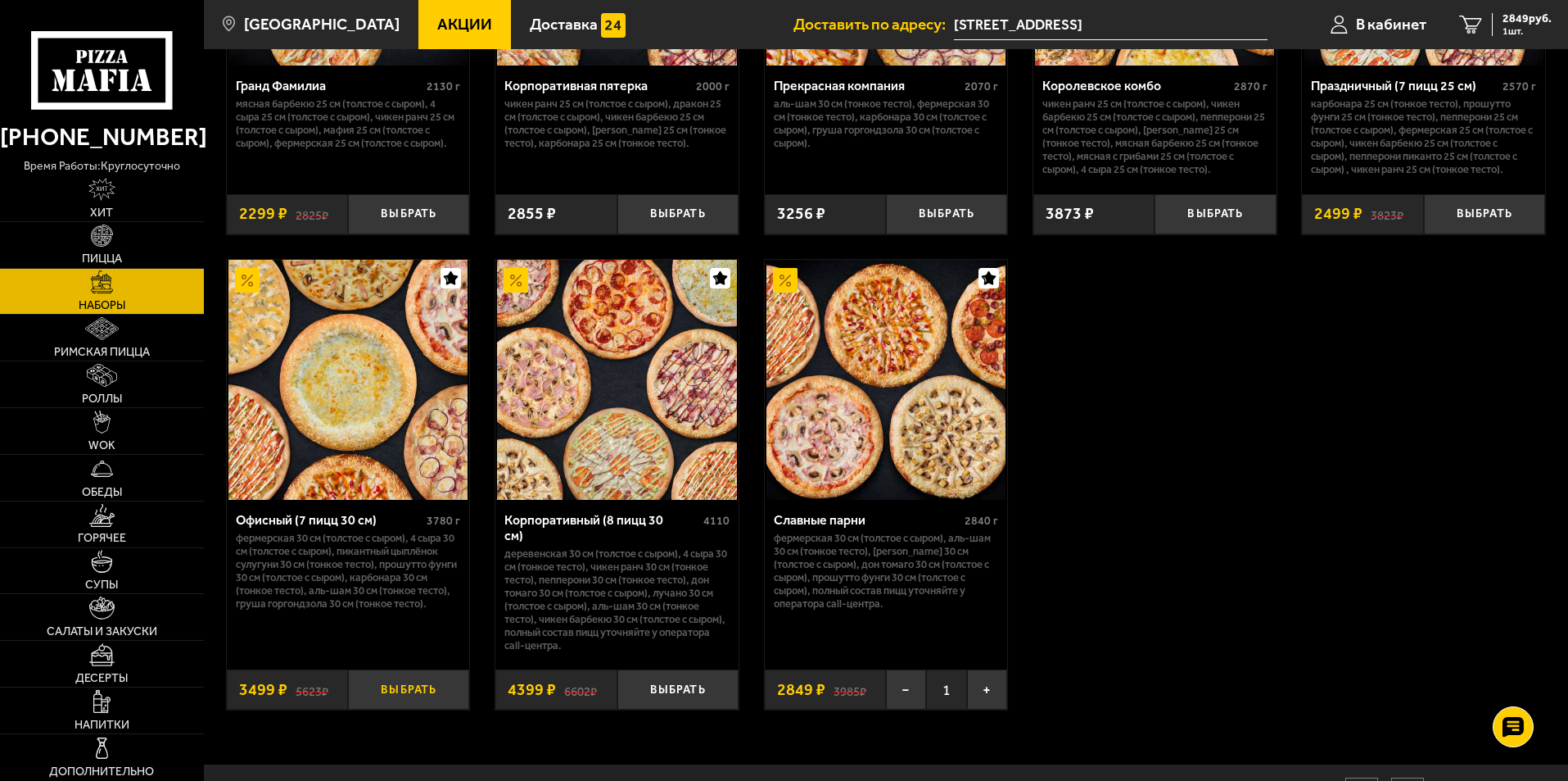
click at [400, 680] on button "Выбрать" at bounding box center [408, 689] width 121 height 40
click at [1523, 24] on span "6348 руб." at bounding box center [1528, 19] width 49 height 12
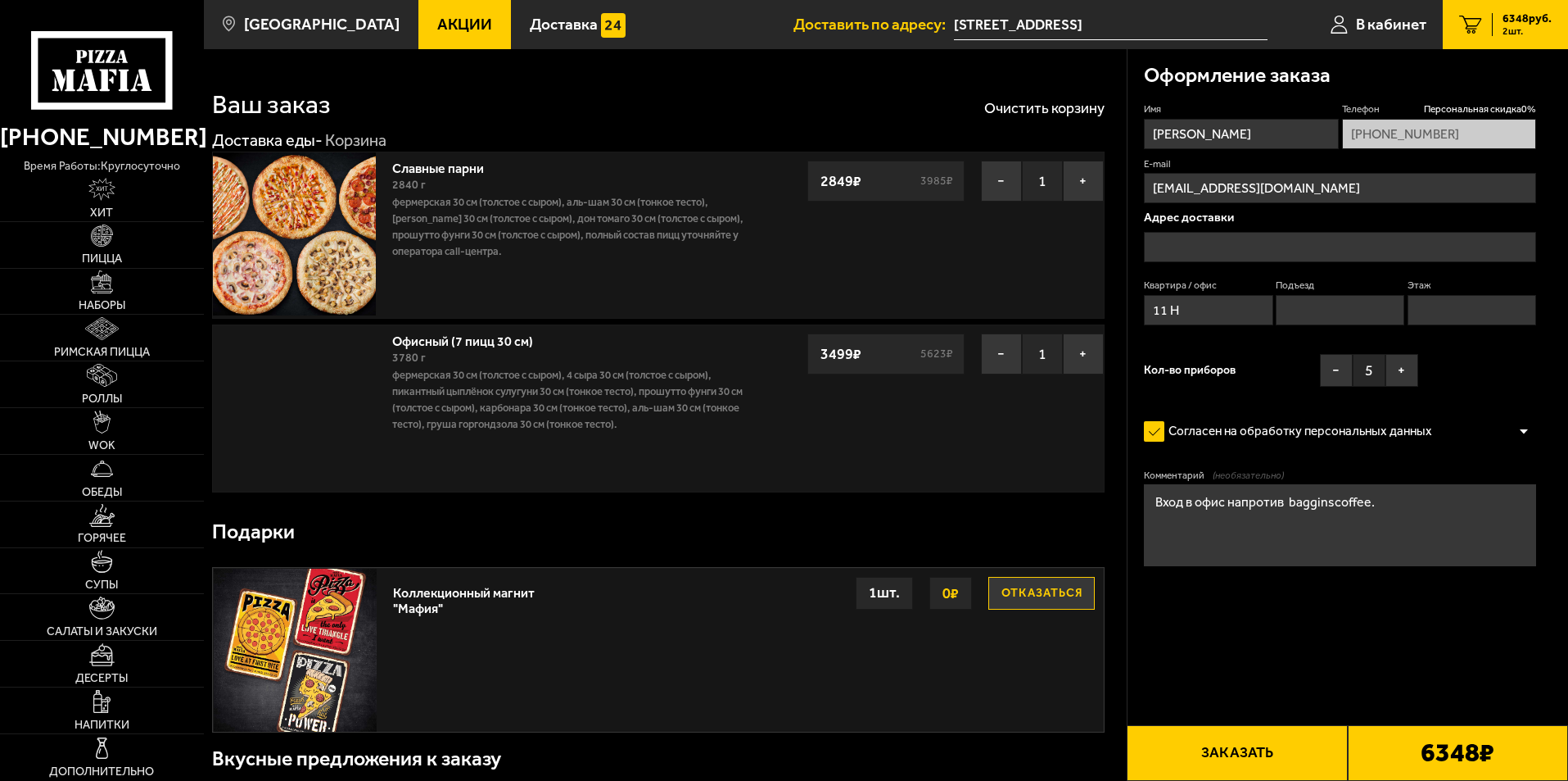
type input "[STREET_ADDRESS]"
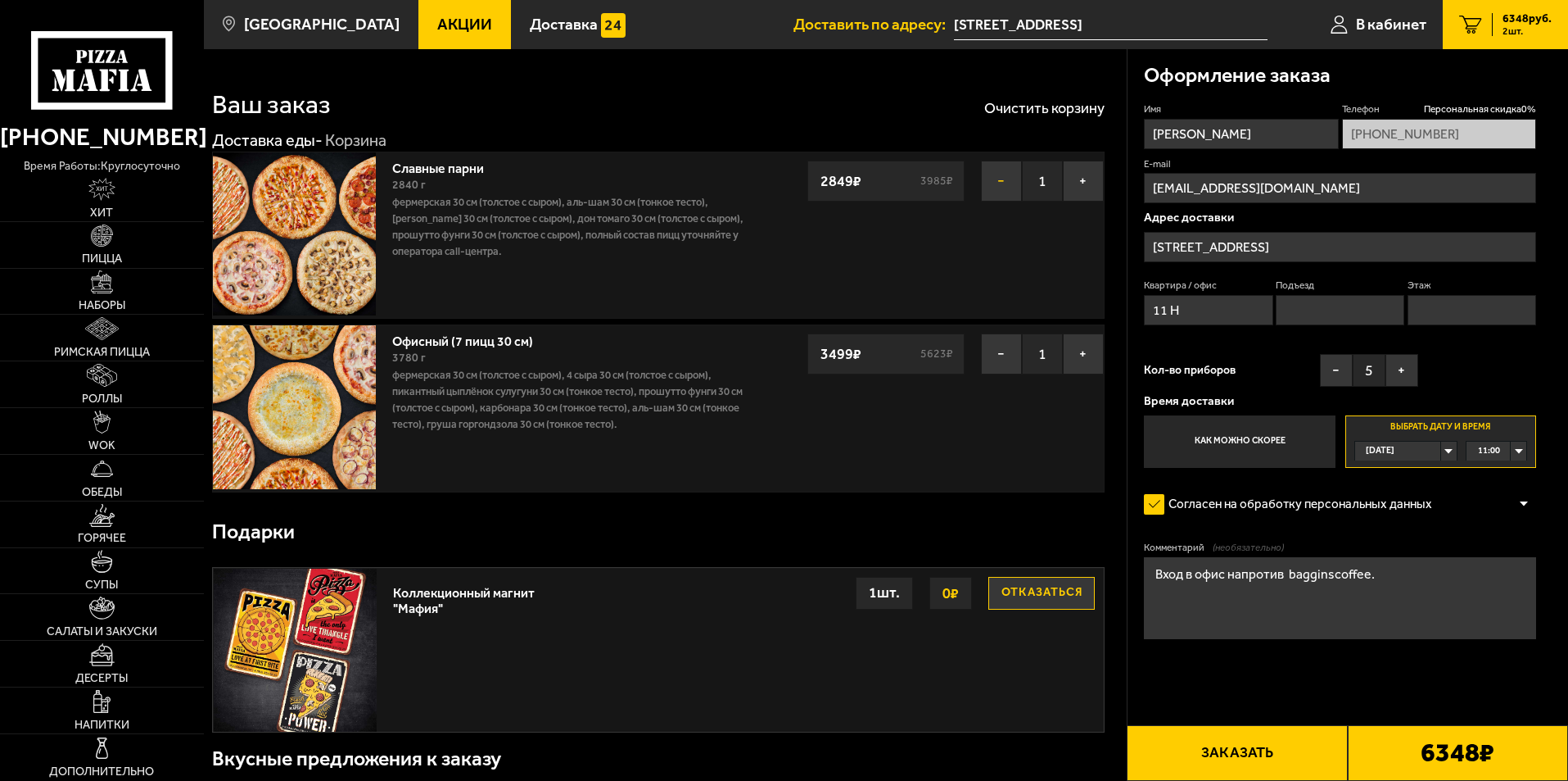
click at [992, 185] on button "−" at bounding box center [1002, 181] width 41 height 41
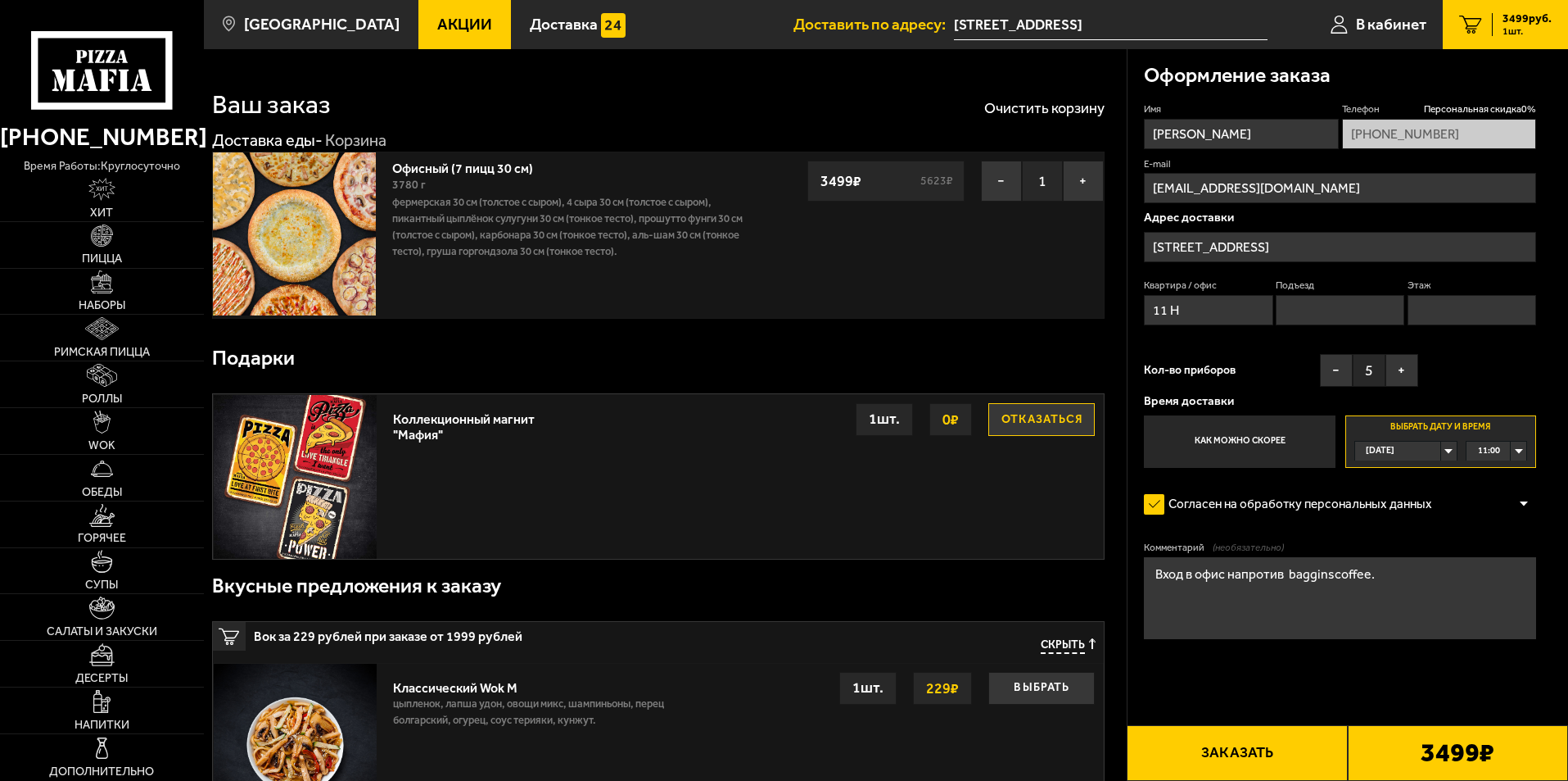
click at [1529, 455] on label "Выбрать дату и время [DATE] 11:00" at bounding box center [1441, 441] width 191 height 53
click at [1521, 453] on div "11:00" at bounding box center [1497, 451] width 60 height 19
click at [1503, 530] on li "11:45" at bounding box center [1497, 532] width 58 height 21
click at [1340, 687] on form "Имя [PERSON_NAME] Телефон Персональная скидка 0 % [PHONE_NUMBER] E-mail [EMAIL_…" at bounding box center [1340, 419] width 392 height 633
click at [1290, 746] on button "Заказать" at bounding box center [1237, 753] width 220 height 56
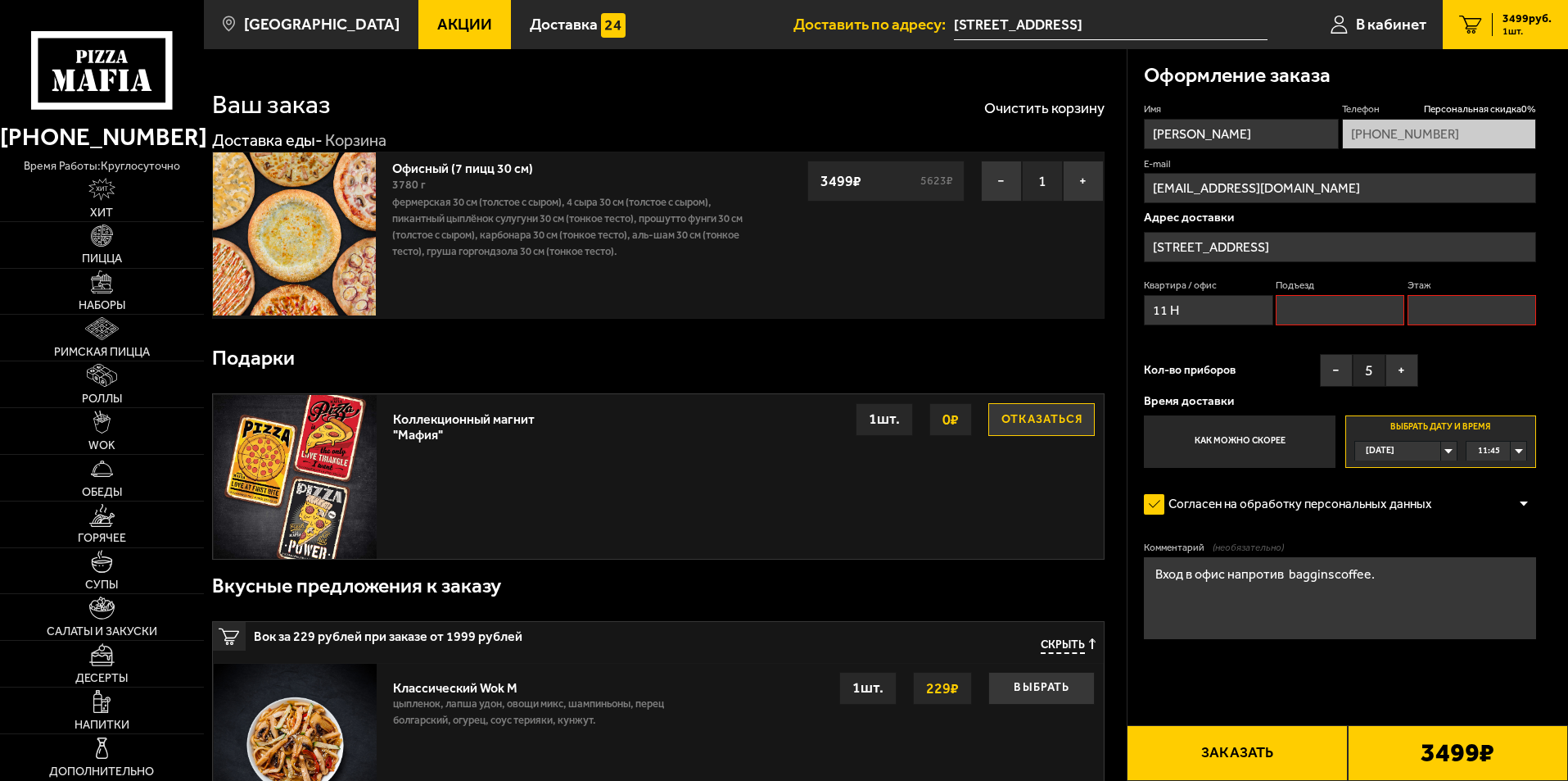
click at [1320, 312] on input "Подъезд" at bounding box center [1340, 310] width 128 height 30
type input "1"
click at [1464, 308] on input "Этаж" at bounding box center [1472, 310] width 128 height 30
type input "1"
click at [1280, 347] on div "Имя [PERSON_NAME] Телефон Персональная скидка 0 % [PHONE_NUMBER] E-mail [EMAIL_…" at bounding box center [1340, 285] width 392 height 365
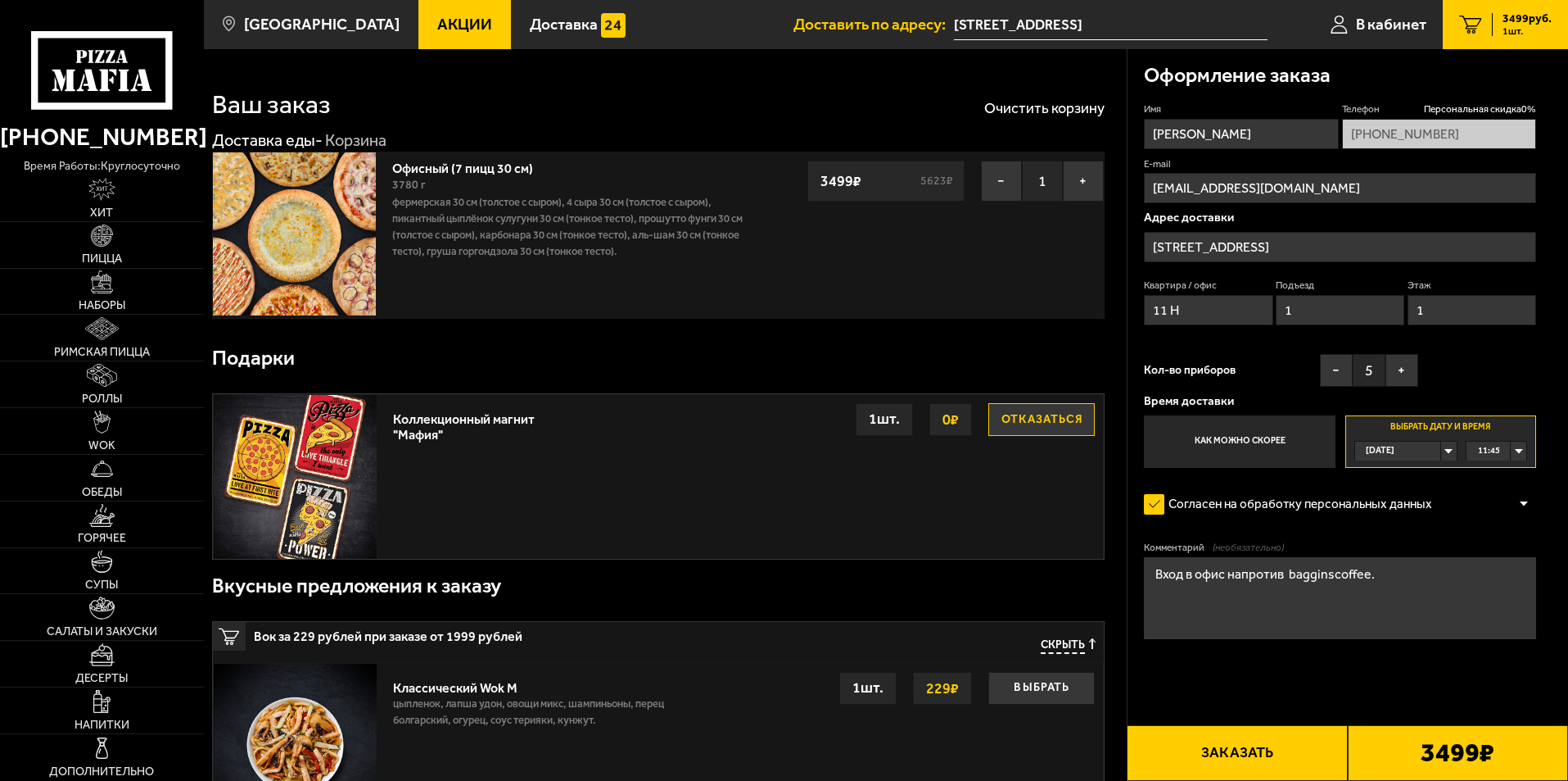
click at [1289, 313] on input "1" at bounding box center [1340, 310] width 128 height 30
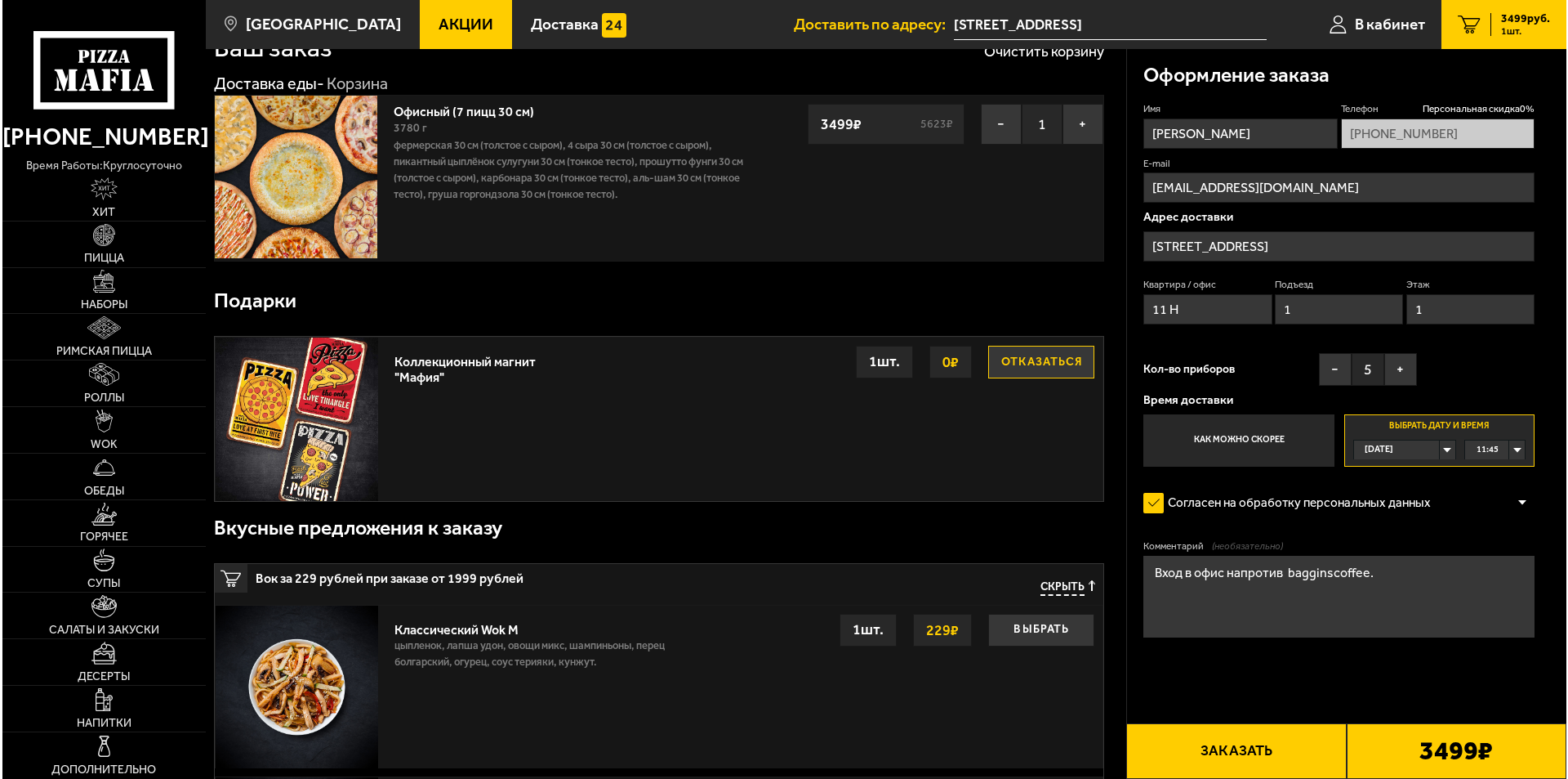
scroll to position [82, 0]
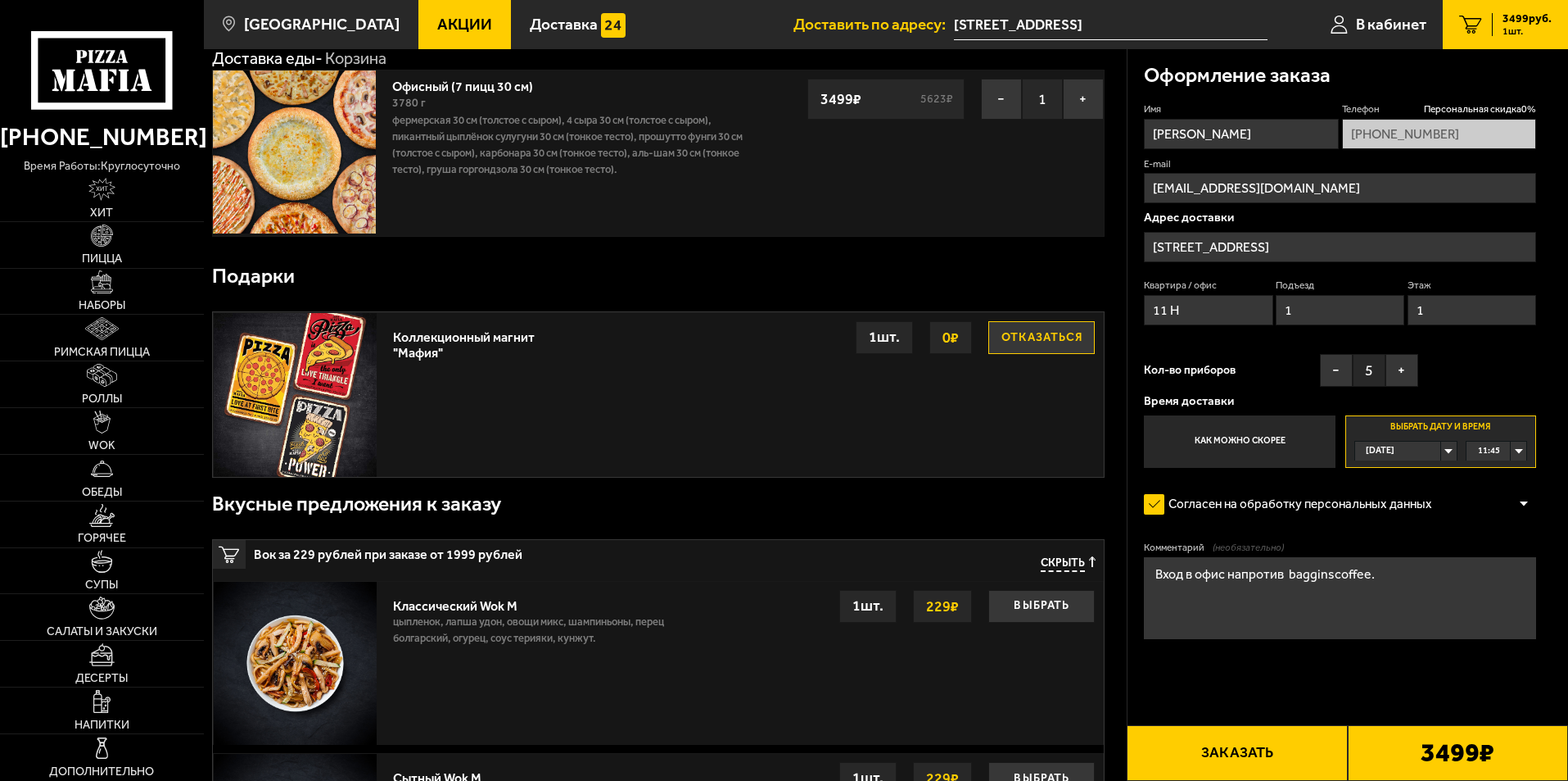
click at [1266, 746] on button "Заказать" at bounding box center [1237, 753] width 220 height 56
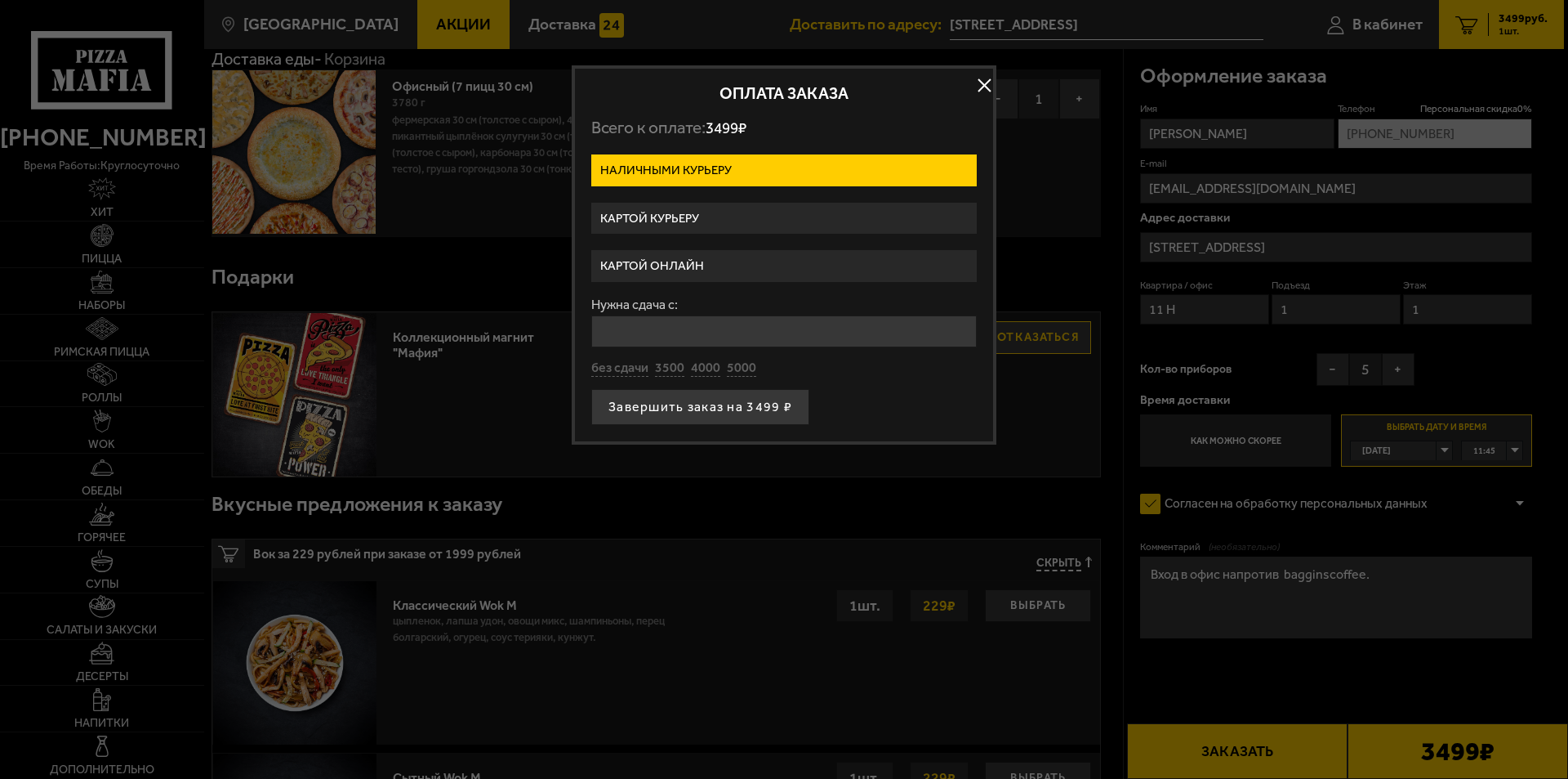
click at [683, 216] on label "Картой курьеру" at bounding box center [784, 218] width 385 height 32
click at [0, 0] on input "Картой курьеру" at bounding box center [0, 0] width 0 height 0
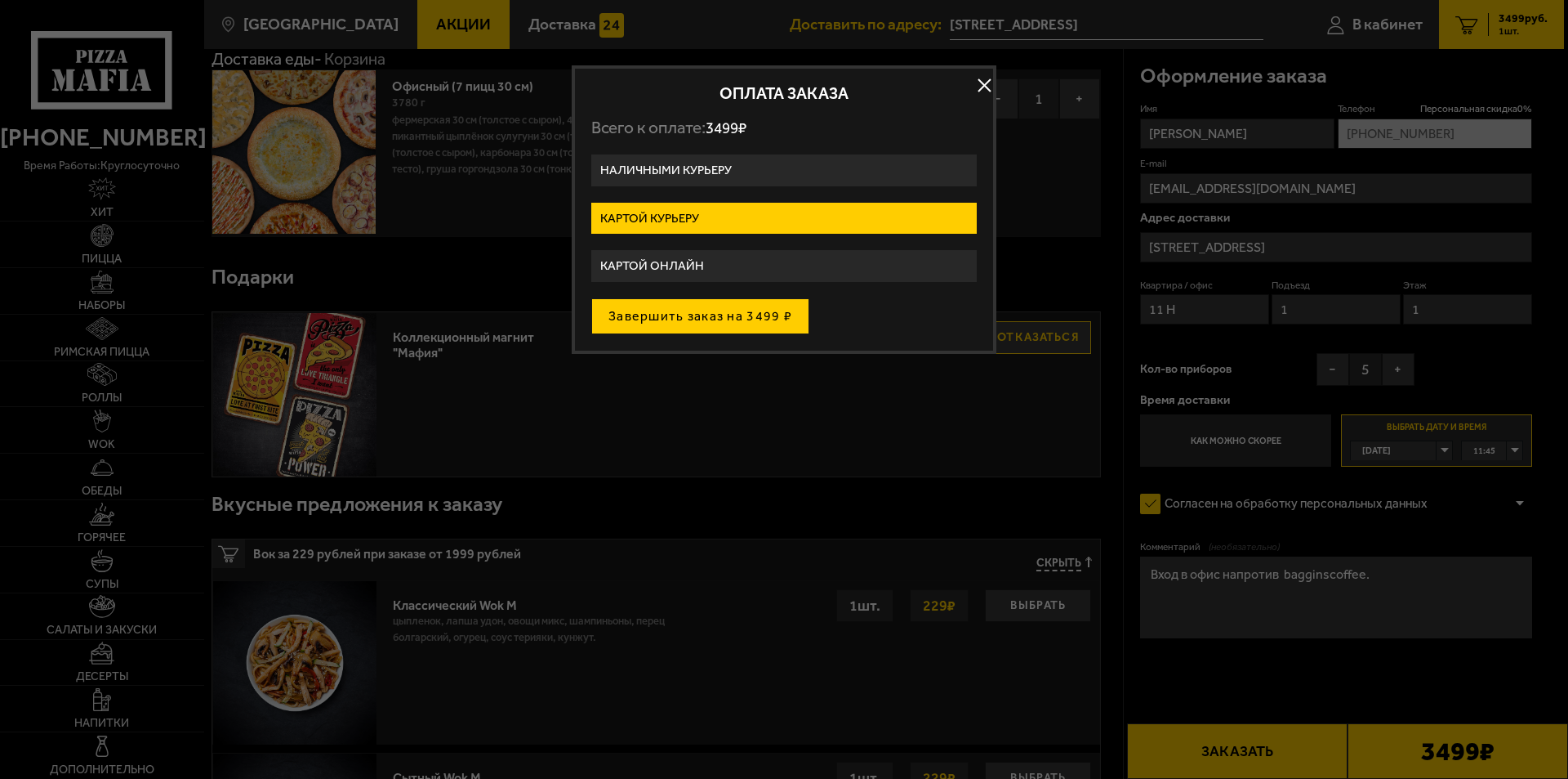
click at [661, 311] on button "Завершить заказ на 3499 ₽" at bounding box center [700, 317] width 218 height 36
